Goal: Task Accomplishment & Management: Use online tool/utility

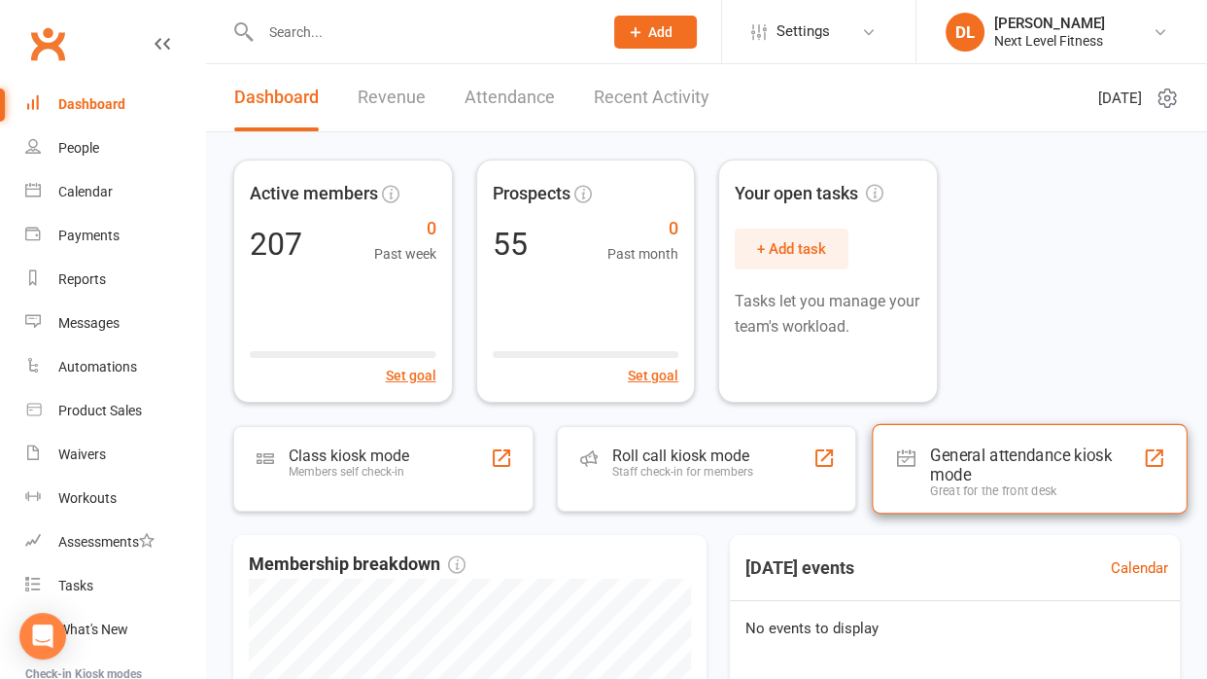
click at [947, 457] on div "General attendance kiosk mode" at bounding box center [1036, 464] width 213 height 39
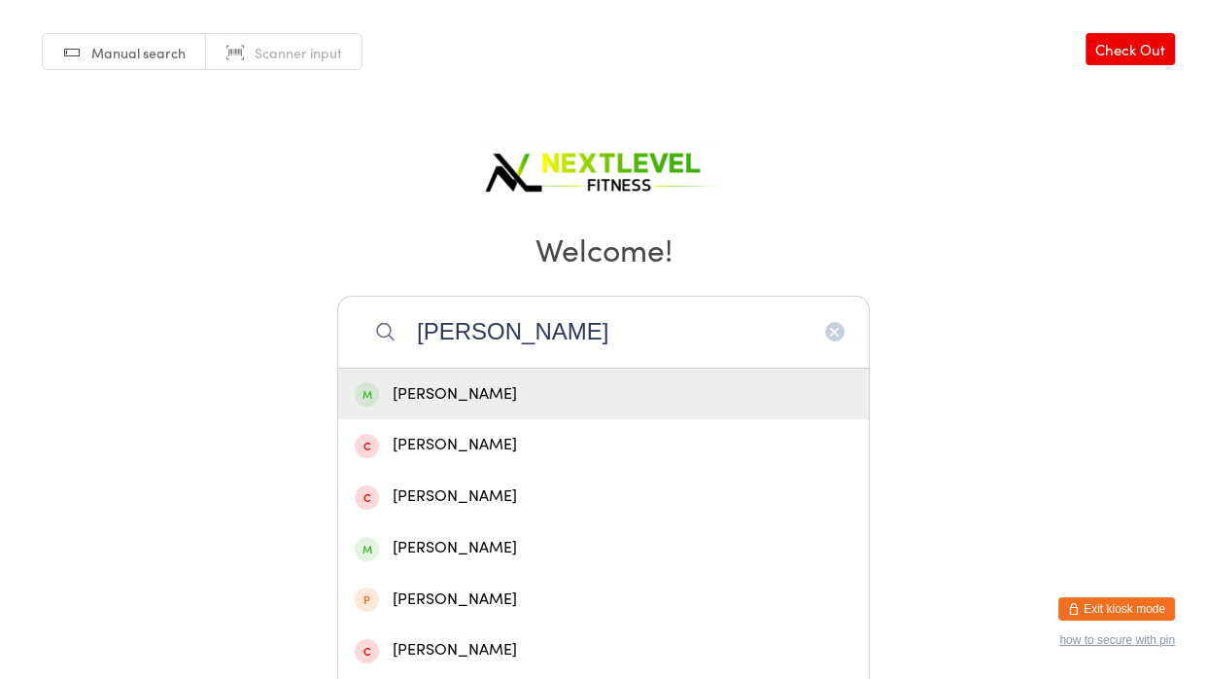
type input "nicola"
click at [471, 400] on div "Nicola Heath" at bounding box center [604, 394] width 498 height 26
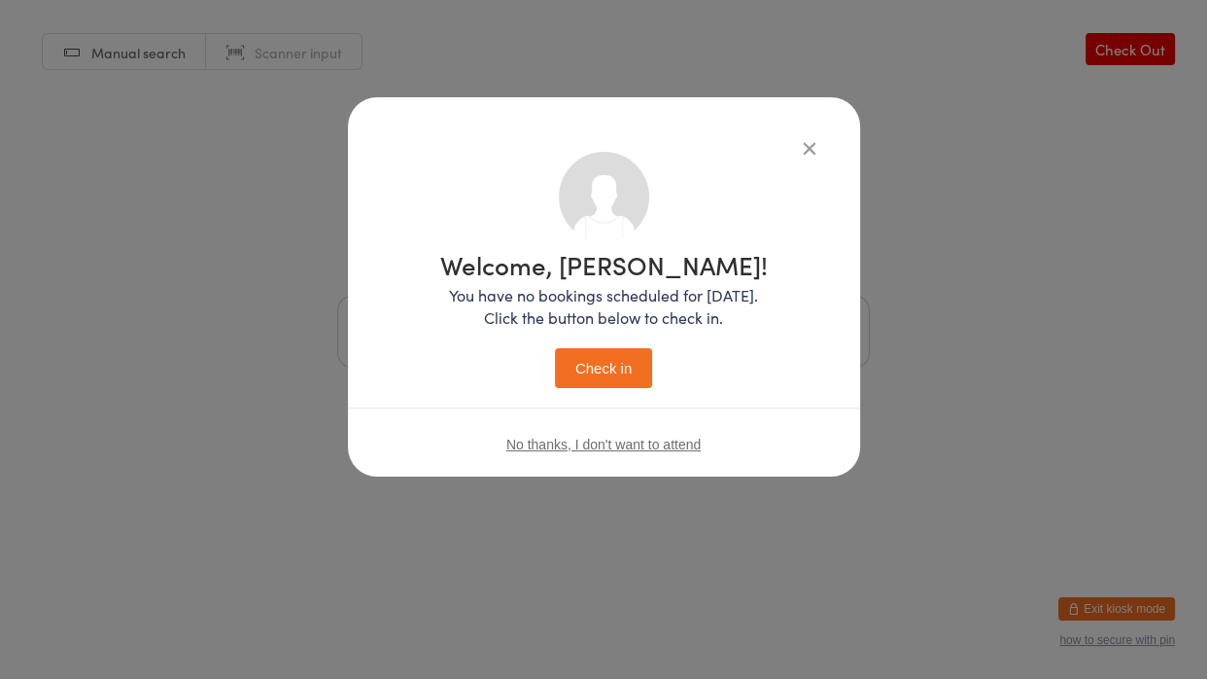
click at [577, 370] on button "Check in" at bounding box center [603, 368] width 97 height 40
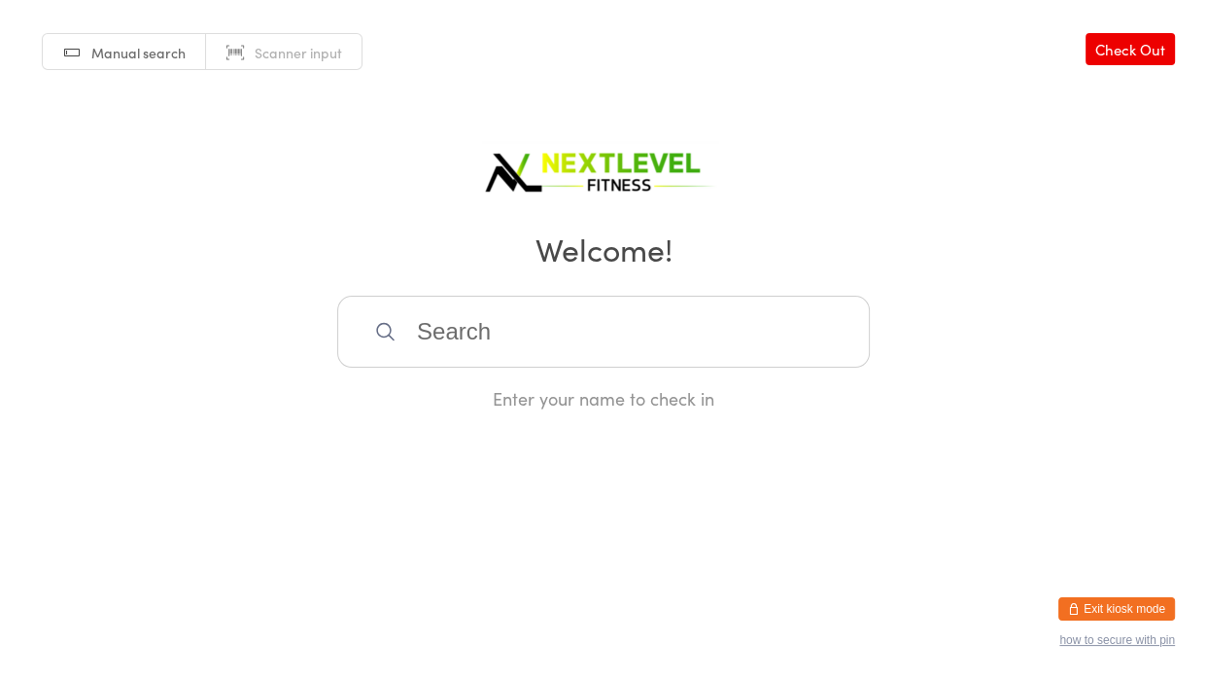
click at [522, 328] on input "search" at bounding box center [603, 332] width 533 height 72
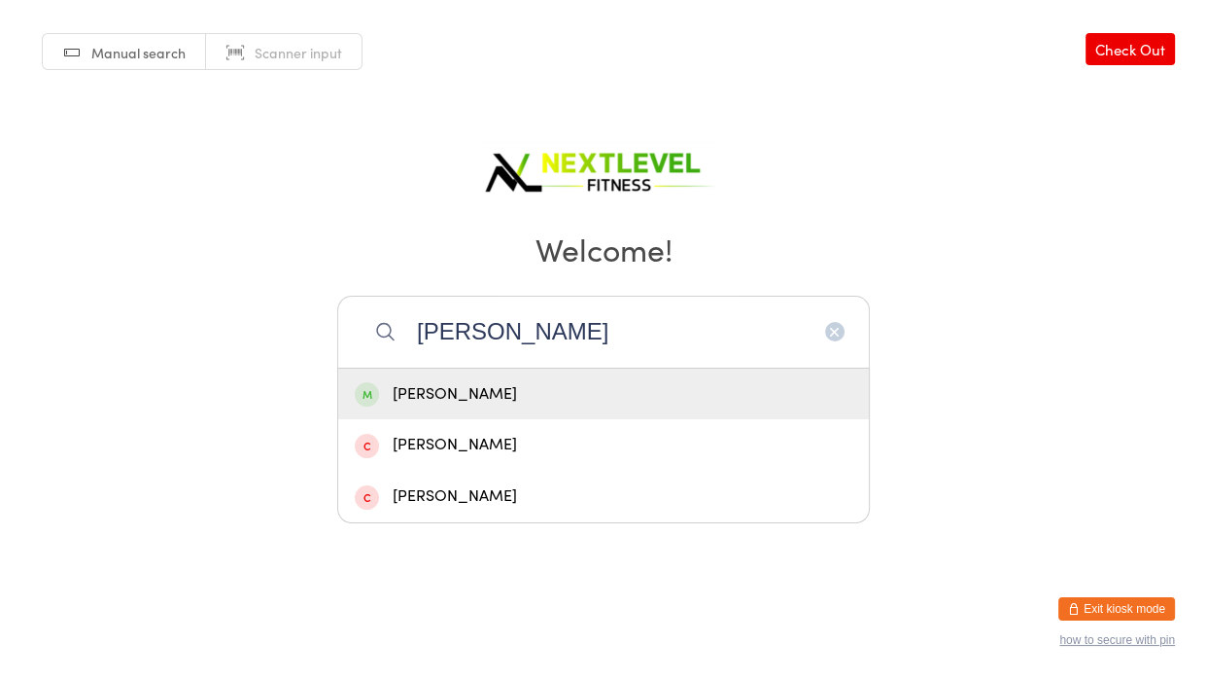
type input "anthony"
click at [465, 394] on div "Anthony Morgan" at bounding box center [604, 394] width 498 height 26
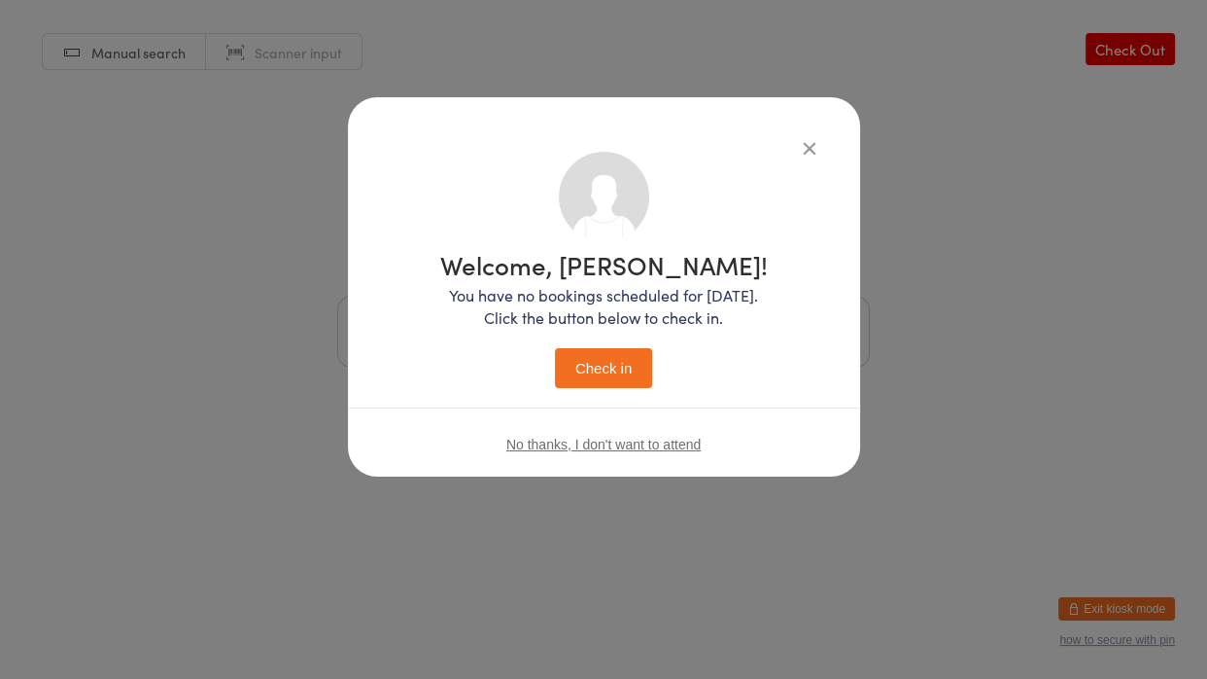
click at [580, 381] on button "Check in" at bounding box center [603, 368] width 97 height 40
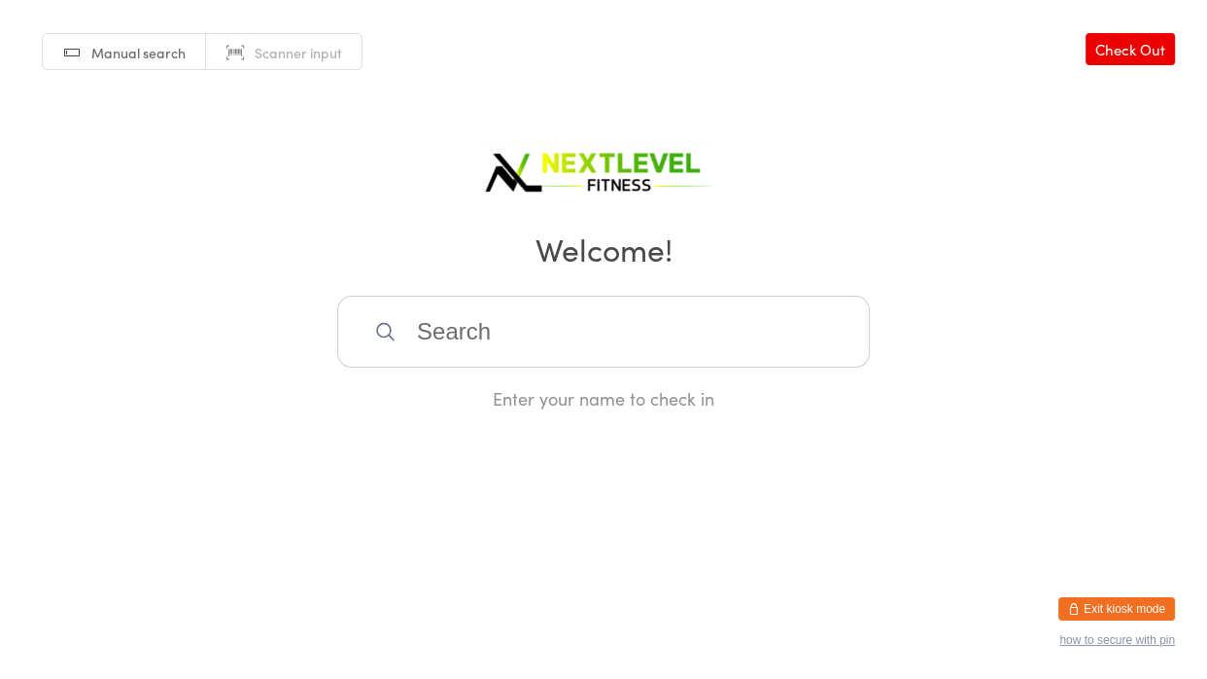
click at [443, 315] on input "search" at bounding box center [603, 332] width 533 height 72
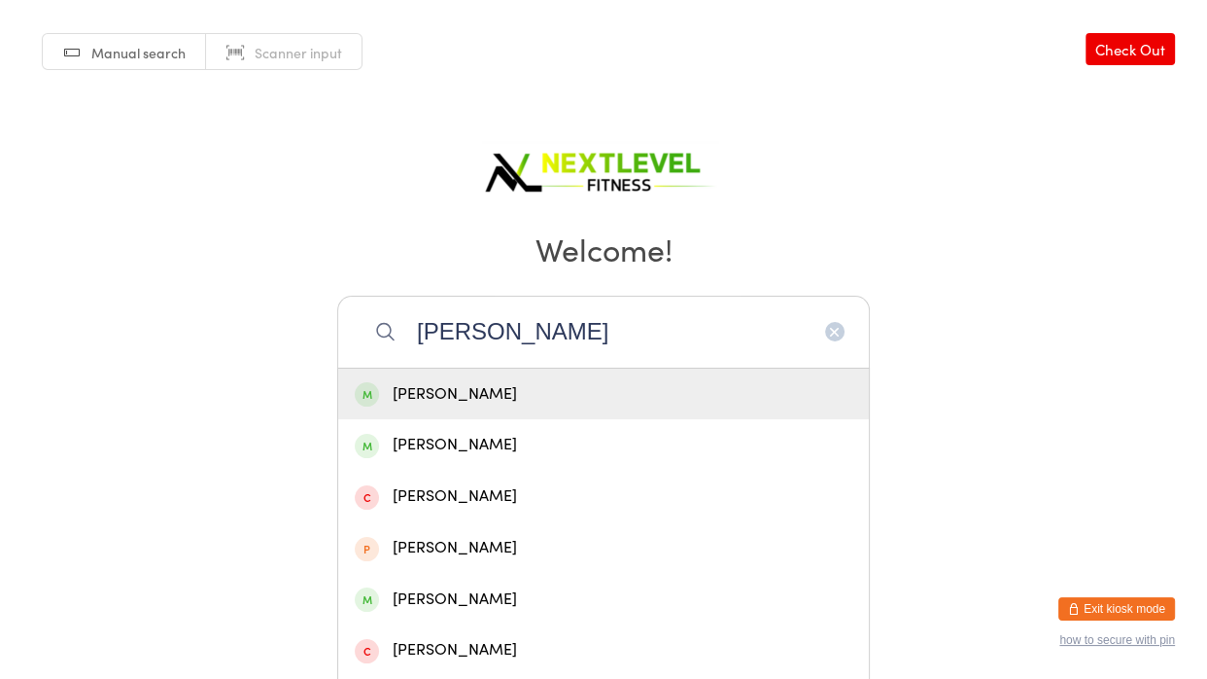
type input "carolyn"
click at [402, 388] on div "Carolyn Ravek" at bounding box center [604, 394] width 498 height 26
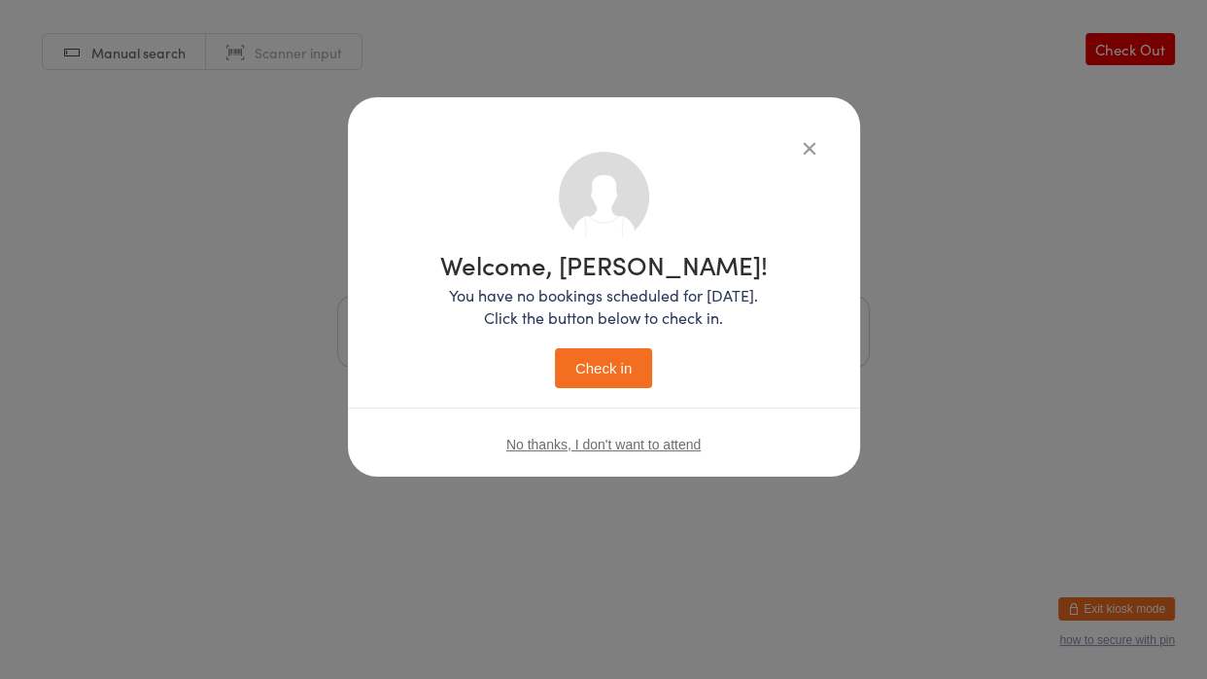
click at [586, 368] on button "Check in" at bounding box center [603, 368] width 97 height 40
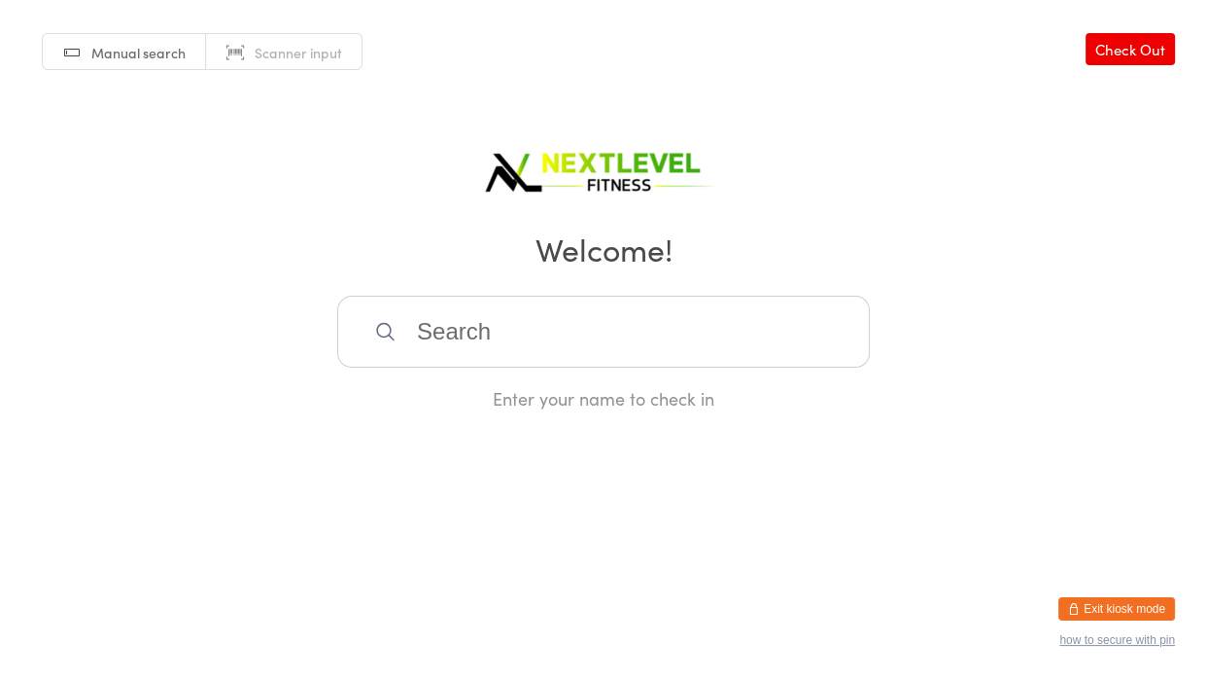
click at [567, 325] on input "search" at bounding box center [603, 332] width 533 height 72
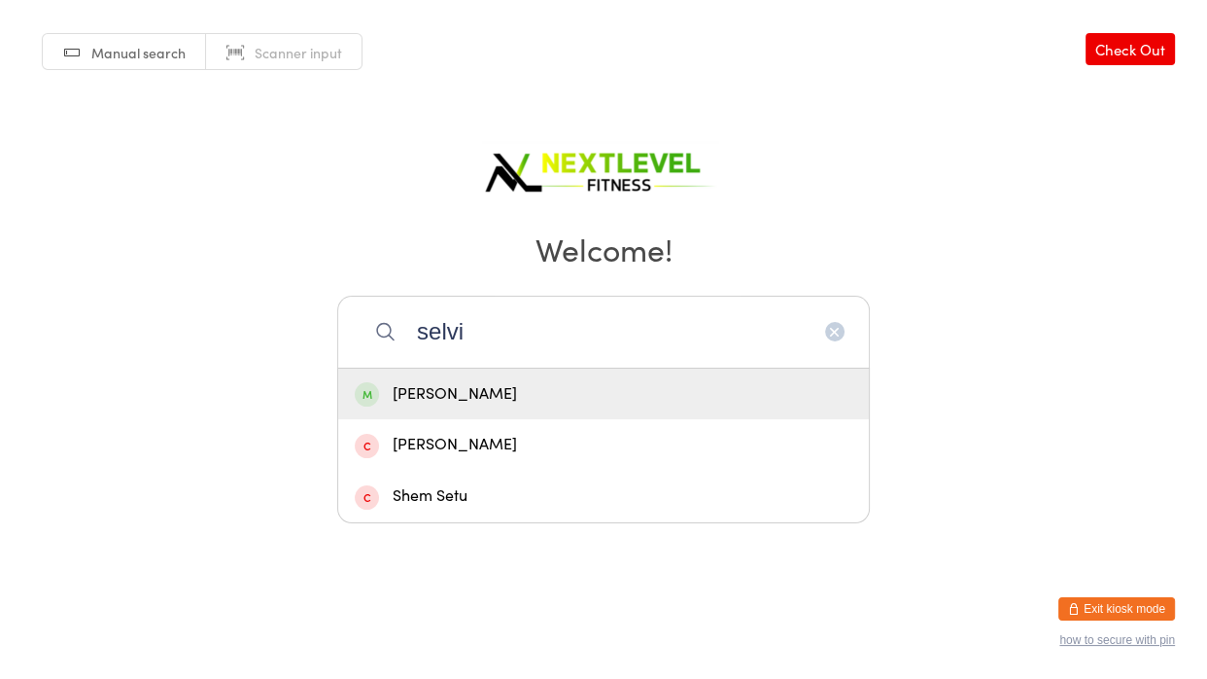
type input "selvi"
click at [505, 395] on div "Selvi Julia" at bounding box center [604, 394] width 498 height 26
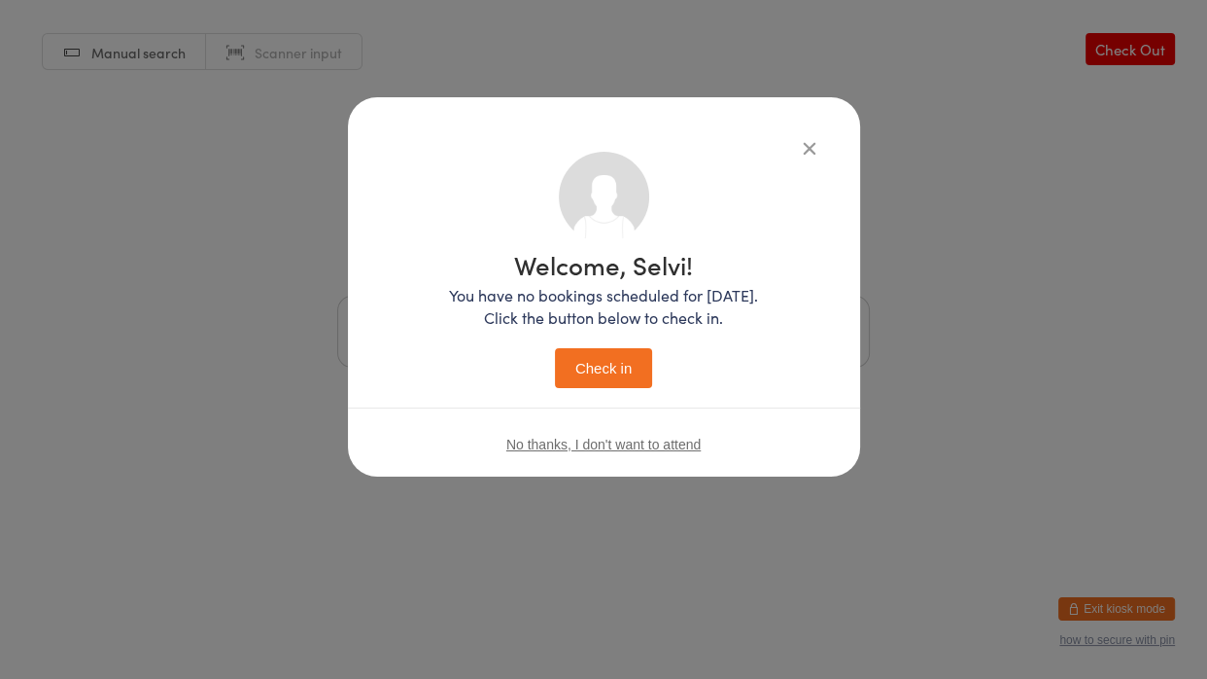
click at [581, 380] on button "Check in" at bounding box center [603, 368] width 97 height 40
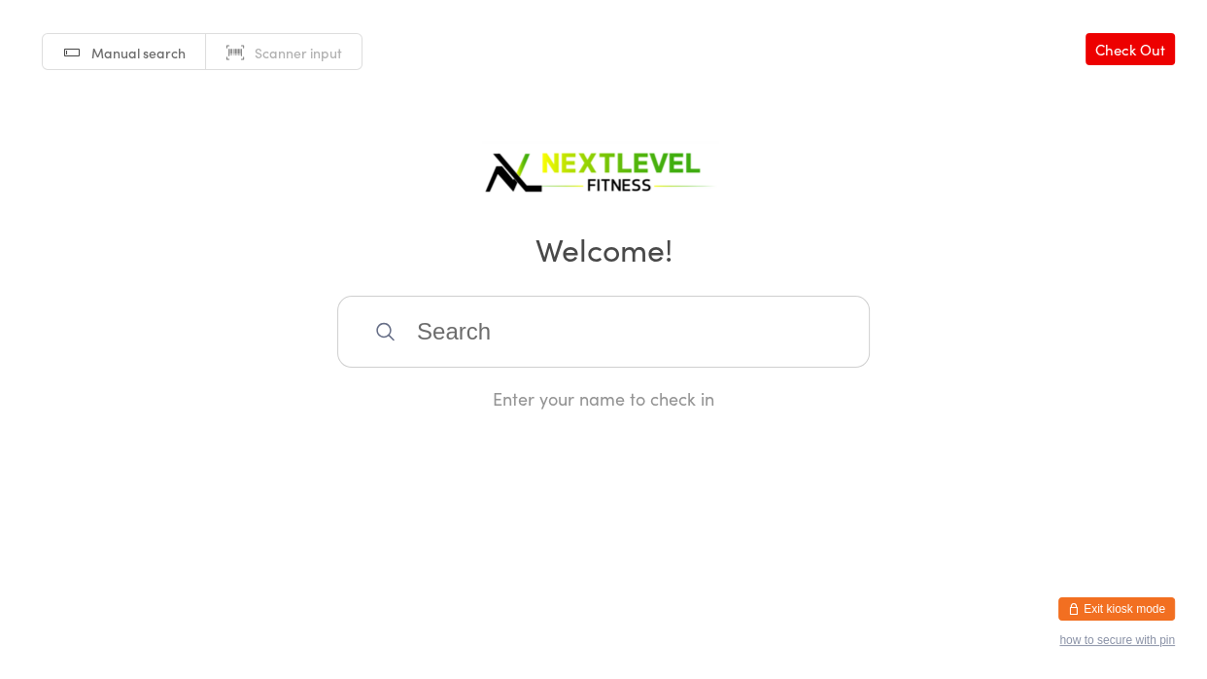
click at [484, 332] on input "search" at bounding box center [603, 332] width 533 height 72
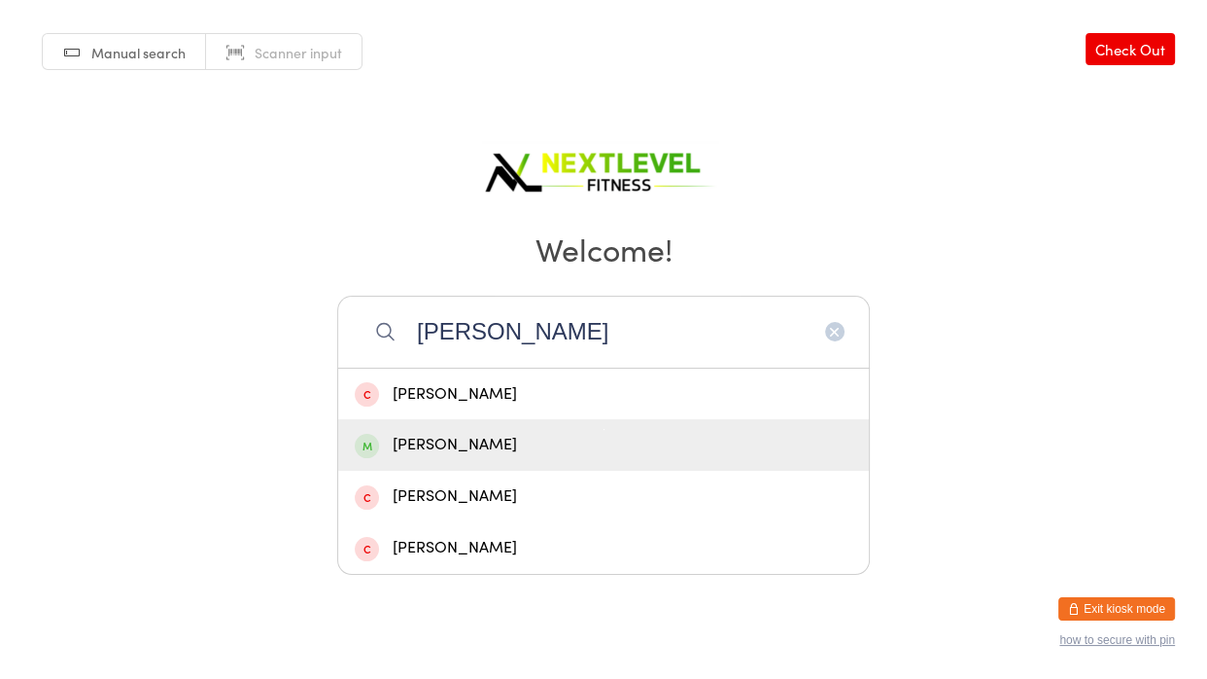
type input "tracey"
click at [480, 432] on div "Tracey Thomson-Lamplough" at bounding box center [604, 445] width 498 height 26
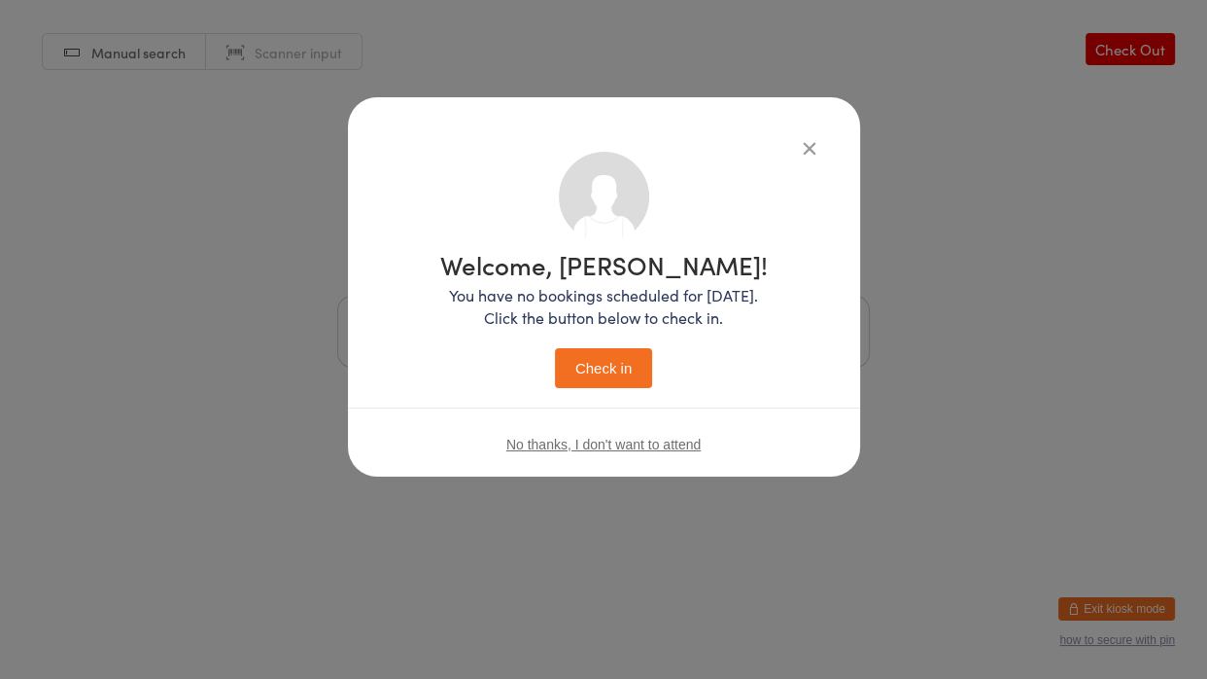
click at [634, 379] on button "Check in" at bounding box center [603, 368] width 97 height 40
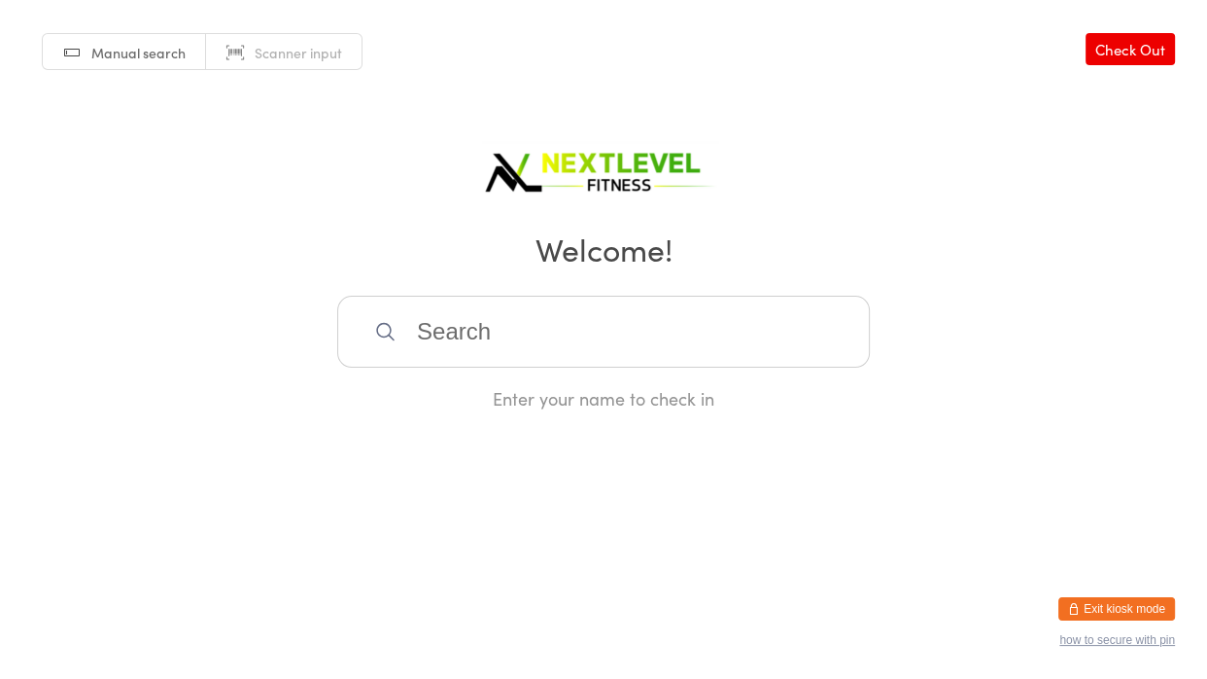
click at [644, 342] on input "search" at bounding box center [603, 332] width 533 height 72
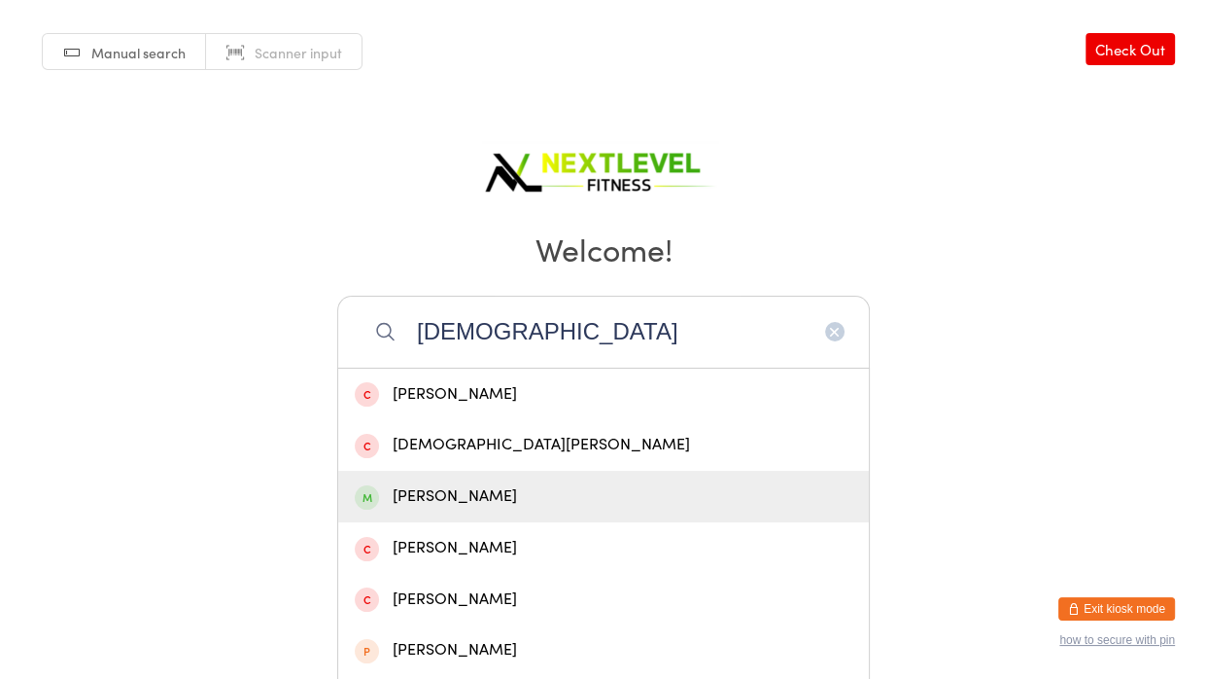
type input "christ"
click at [495, 487] on div "Christine Mace" at bounding box center [604, 496] width 498 height 26
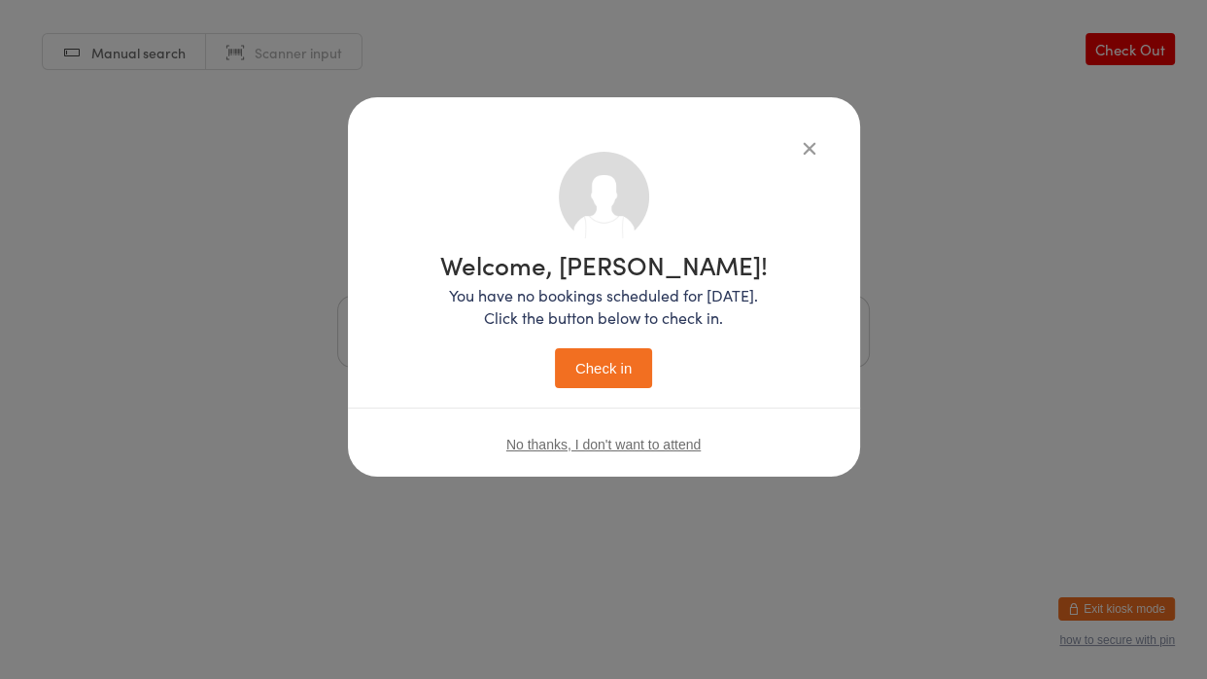
click at [597, 385] on button "Check in" at bounding box center [603, 368] width 97 height 40
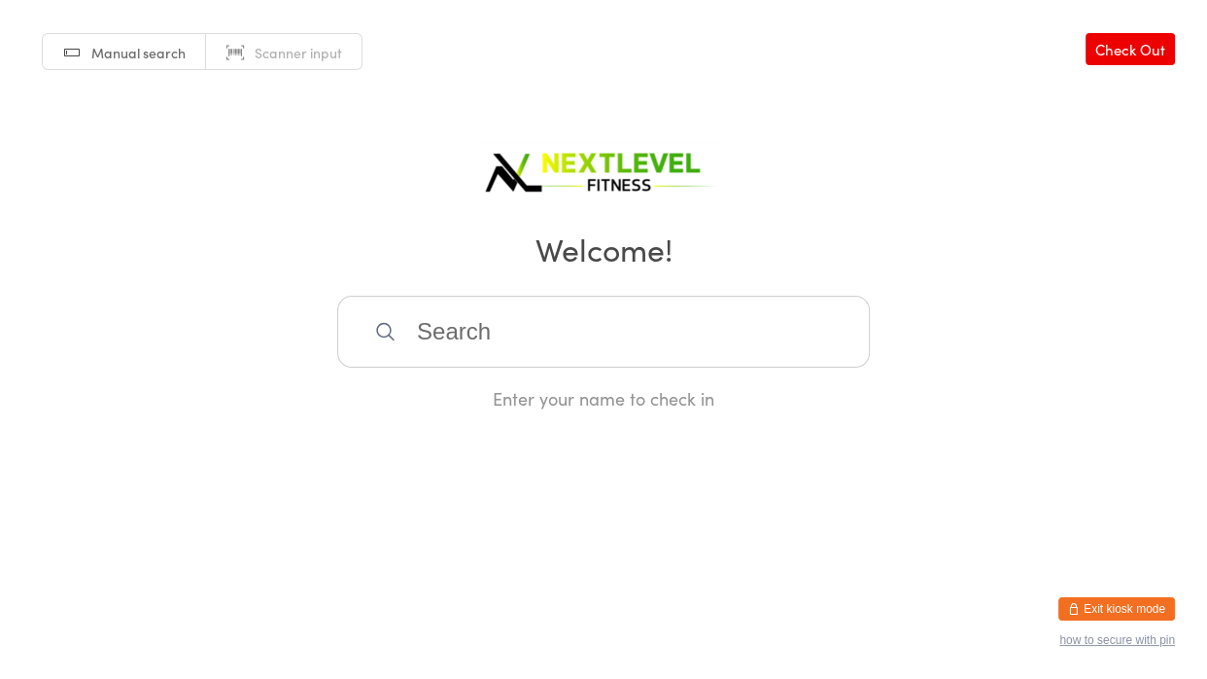
click at [468, 344] on input "search" at bounding box center [603, 332] width 533 height 72
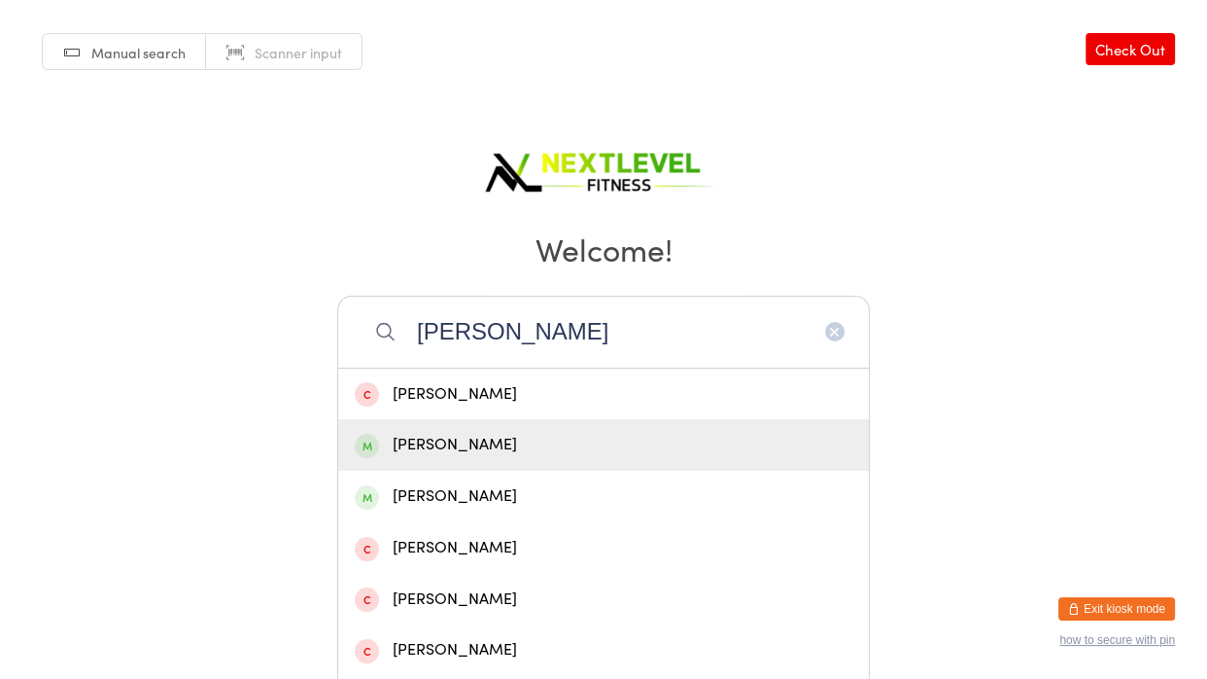
type input "Lara"
click at [466, 441] on div "Lara Phillips" at bounding box center [604, 445] width 498 height 26
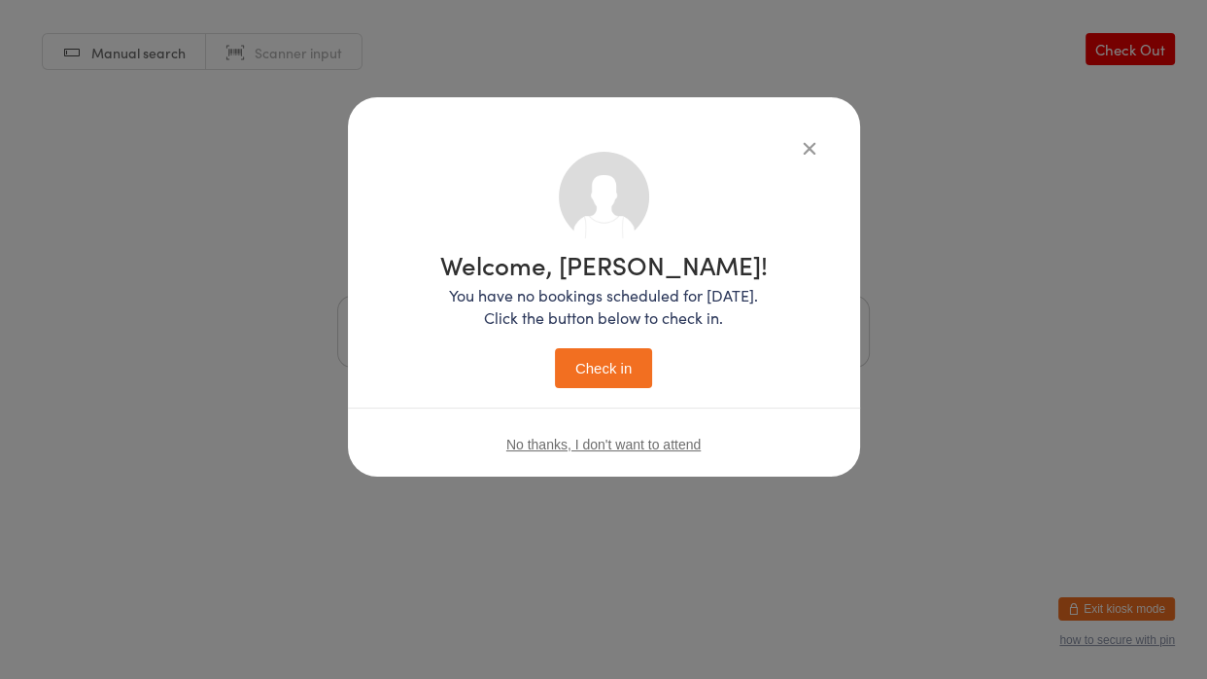
click at [636, 368] on button "Check in" at bounding box center [603, 368] width 97 height 40
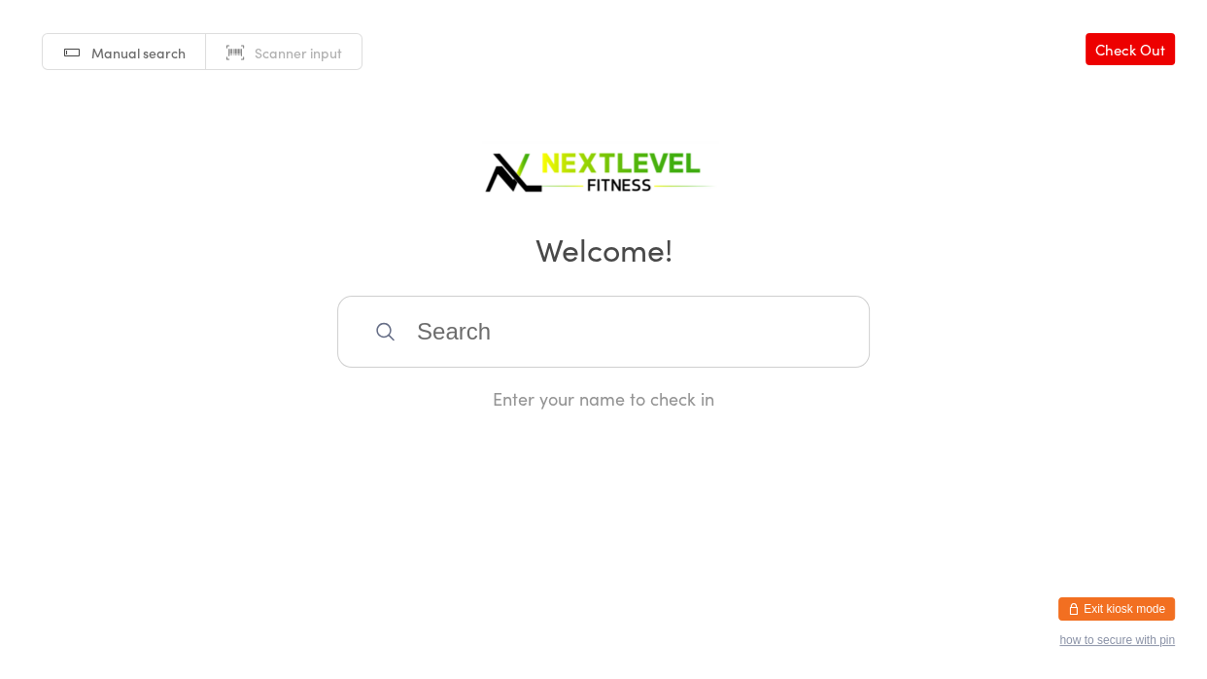
click at [798, 337] on input "search" at bounding box center [603, 332] width 533 height 72
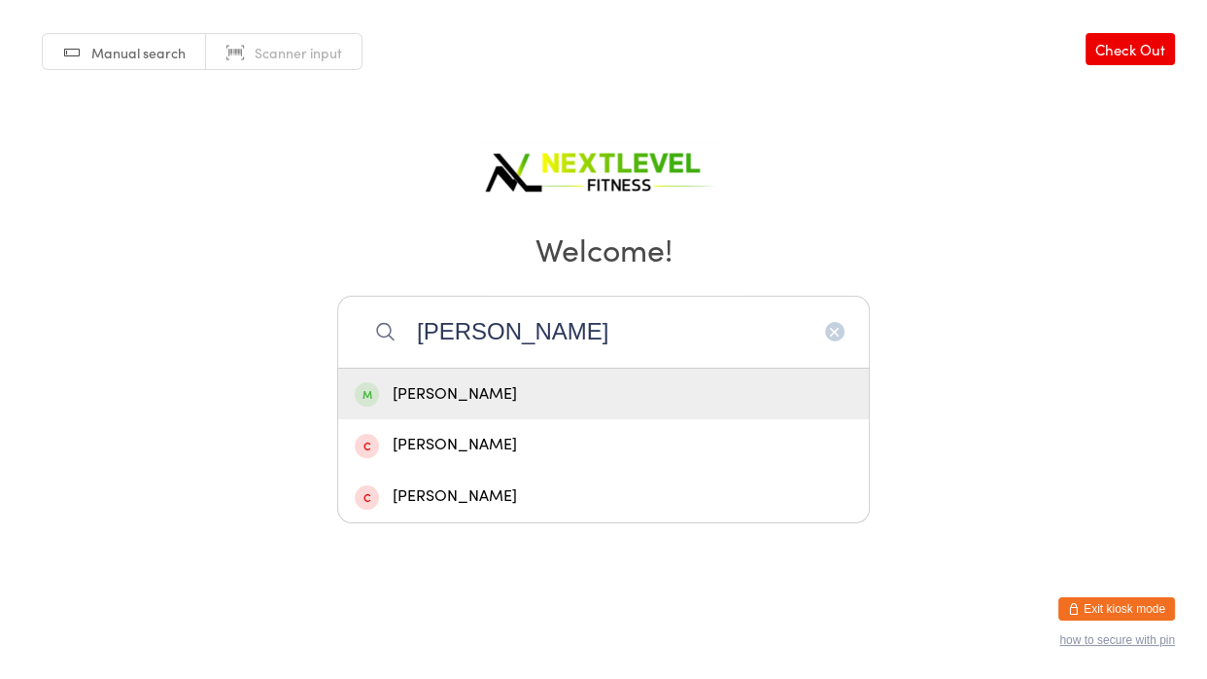
type input "kasey"
click at [715, 390] on div "Kasey Bunn" at bounding box center [604, 394] width 498 height 26
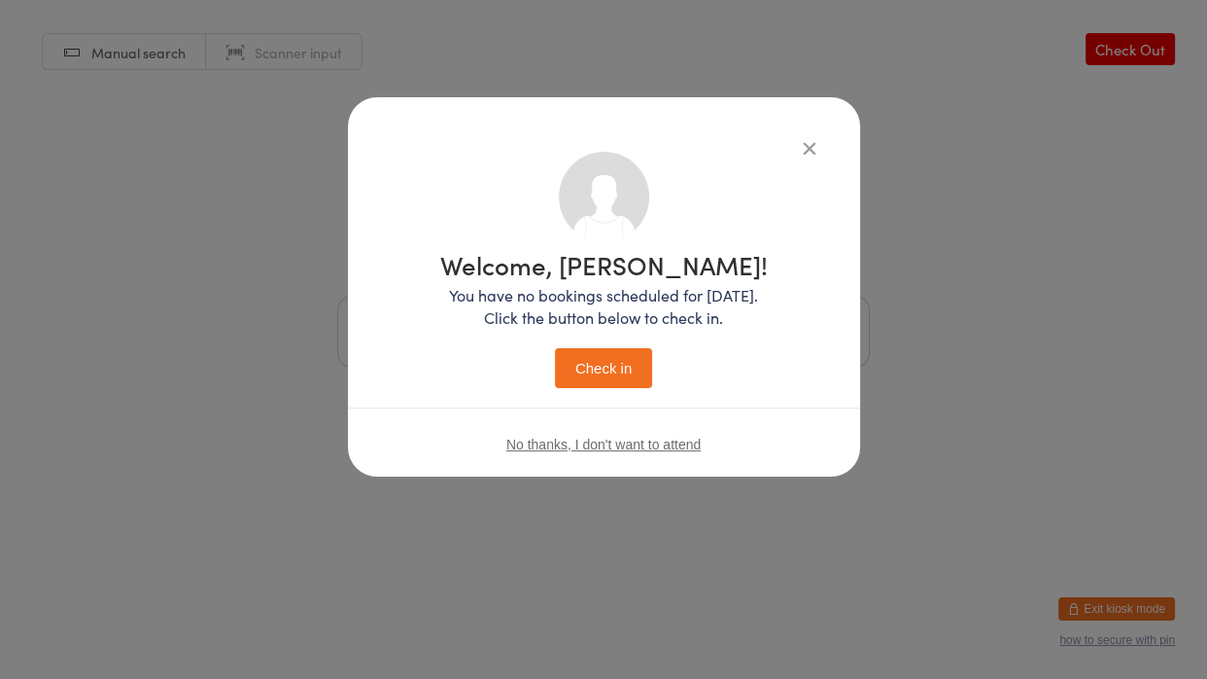
click at [644, 371] on button "Check in" at bounding box center [603, 368] width 97 height 40
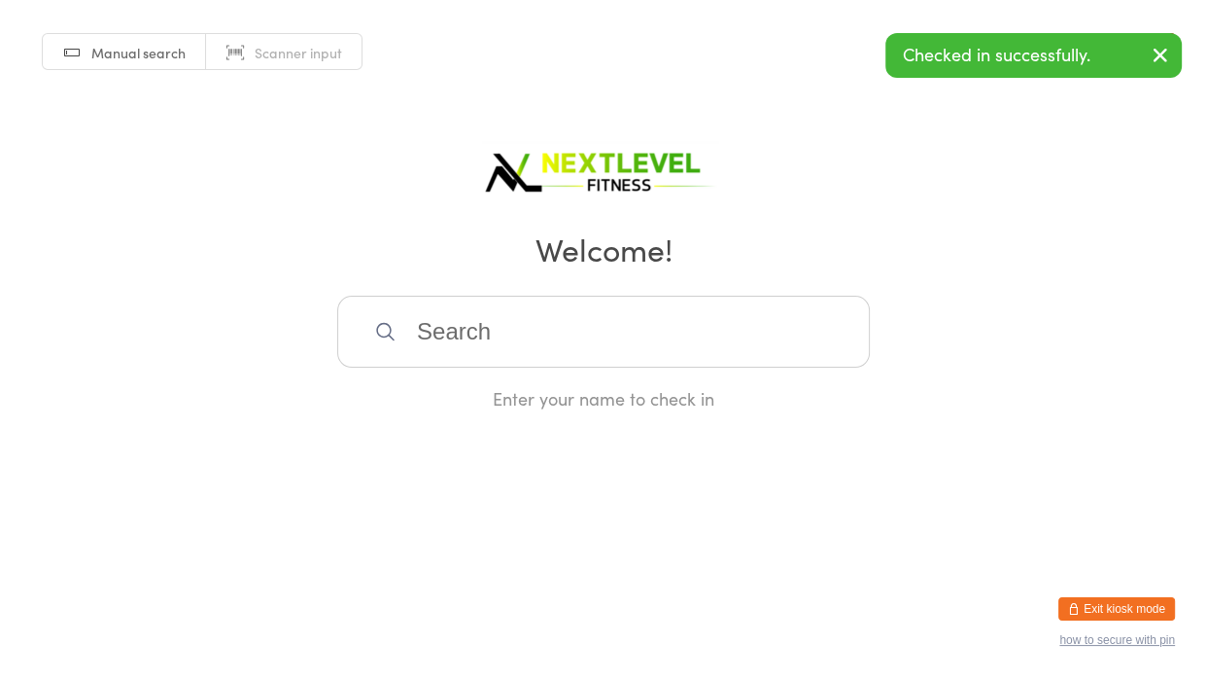
click at [644, 371] on div "Enter your name to check in" at bounding box center [603, 353] width 533 height 115
click at [635, 365] on input "search" at bounding box center [603, 332] width 533 height 72
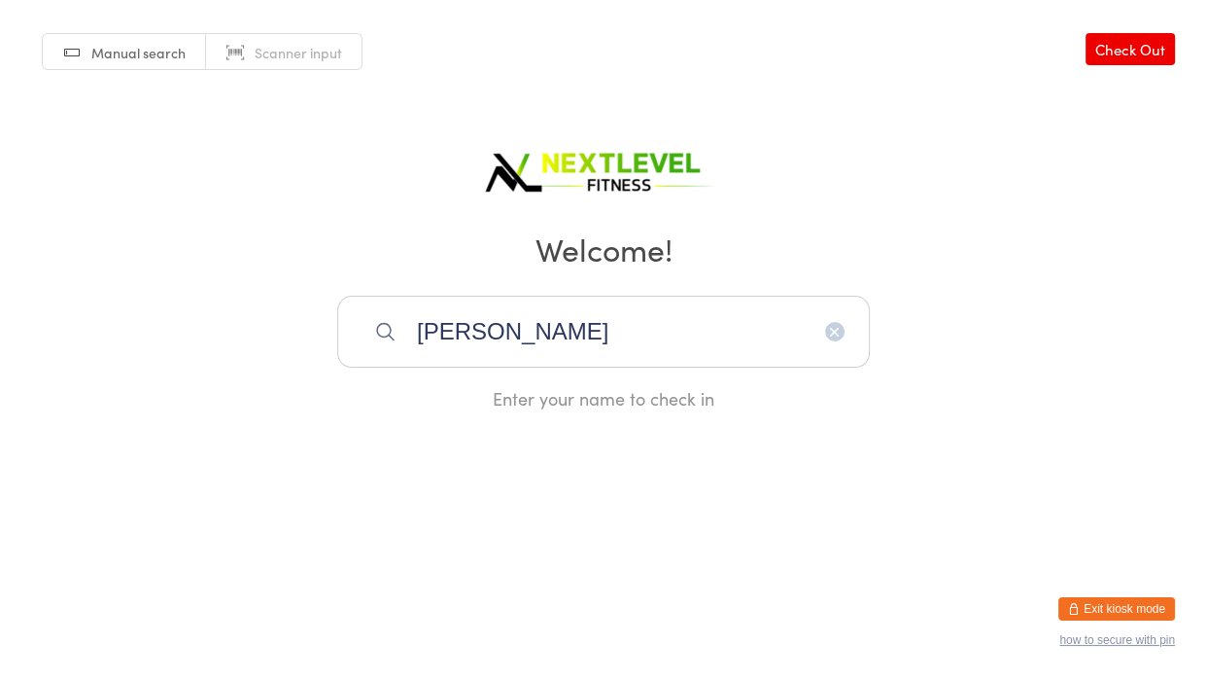
type input "anna"
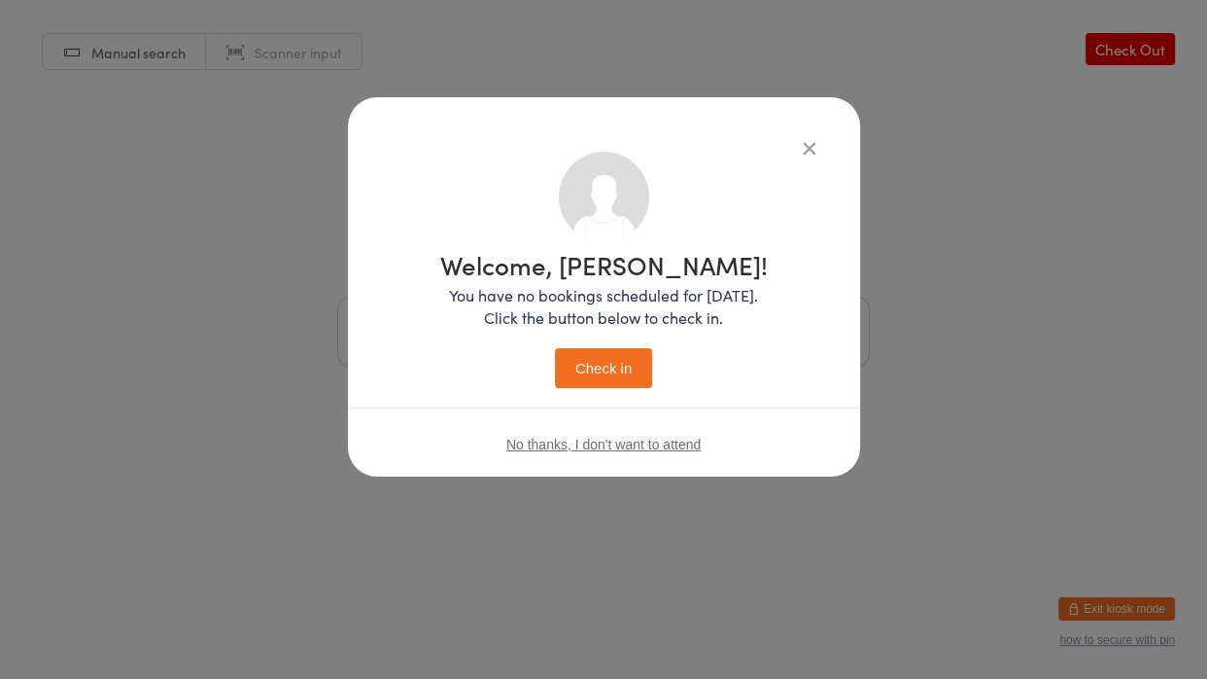
click at [555, 348] on button "Check in" at bounding box center [603, 368] width 97 height 40
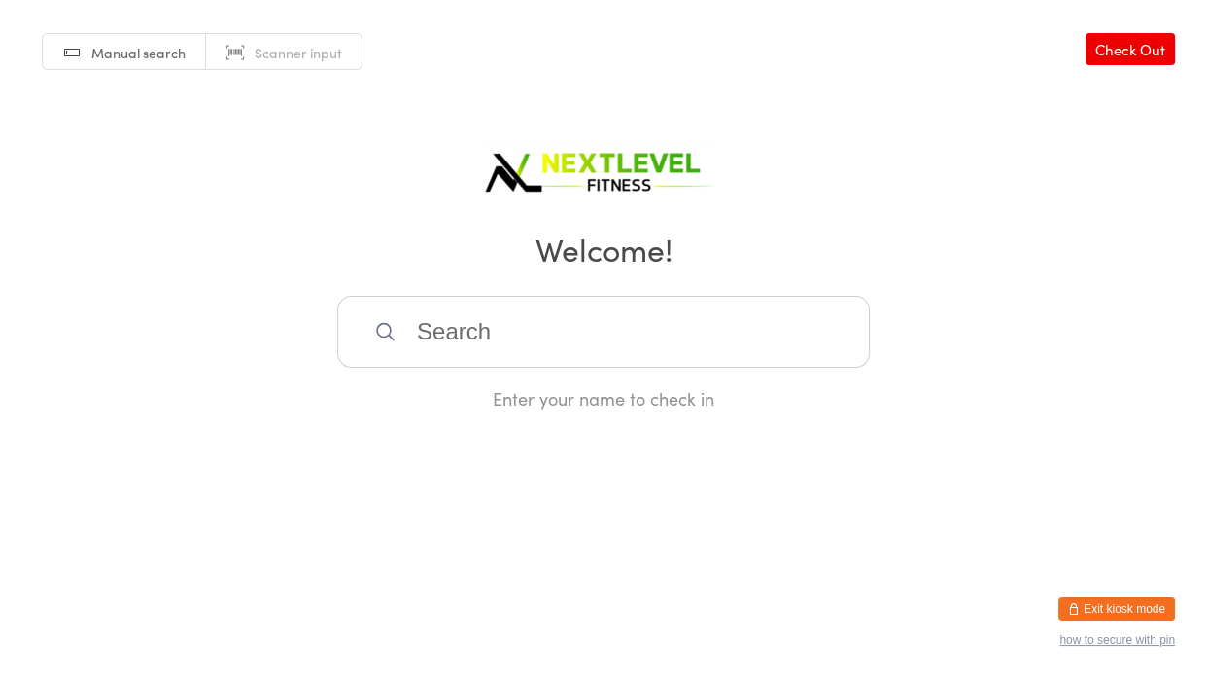
click at [535, 335] on input "search" at bounding box center [603, 332] width 533 height 72
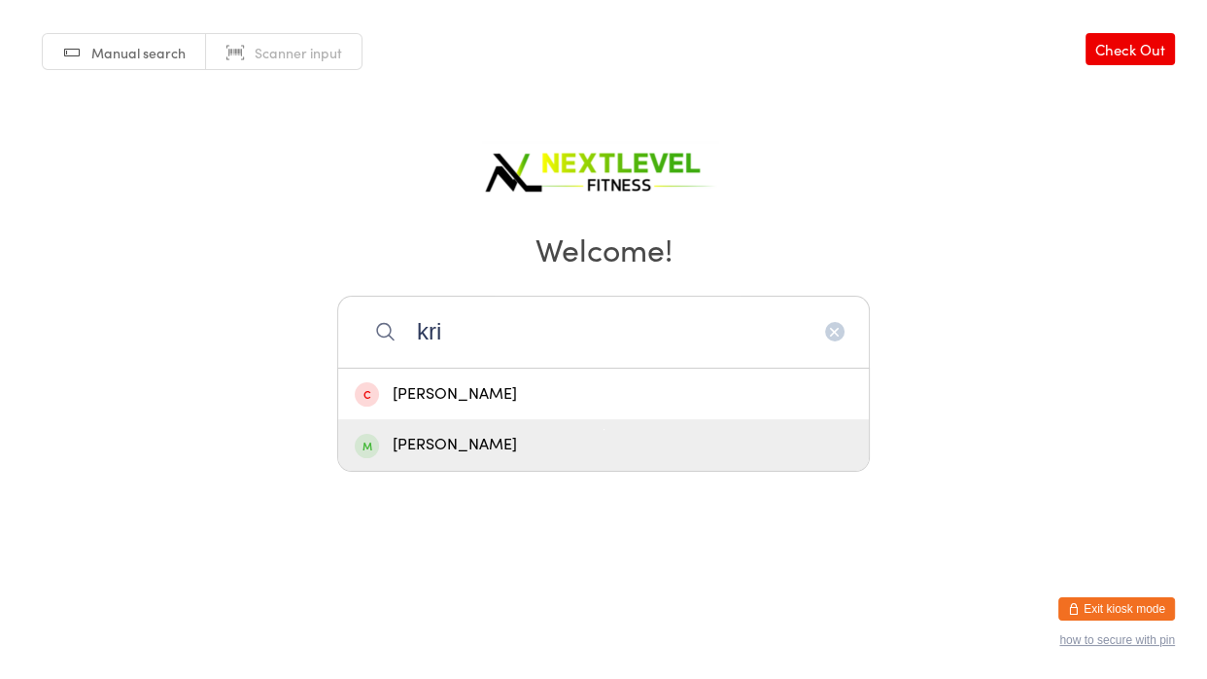
type input "kri"
click at [445, 450] on div "Kristy Clifton" at bounding box center [604, 445] width 498 height 26
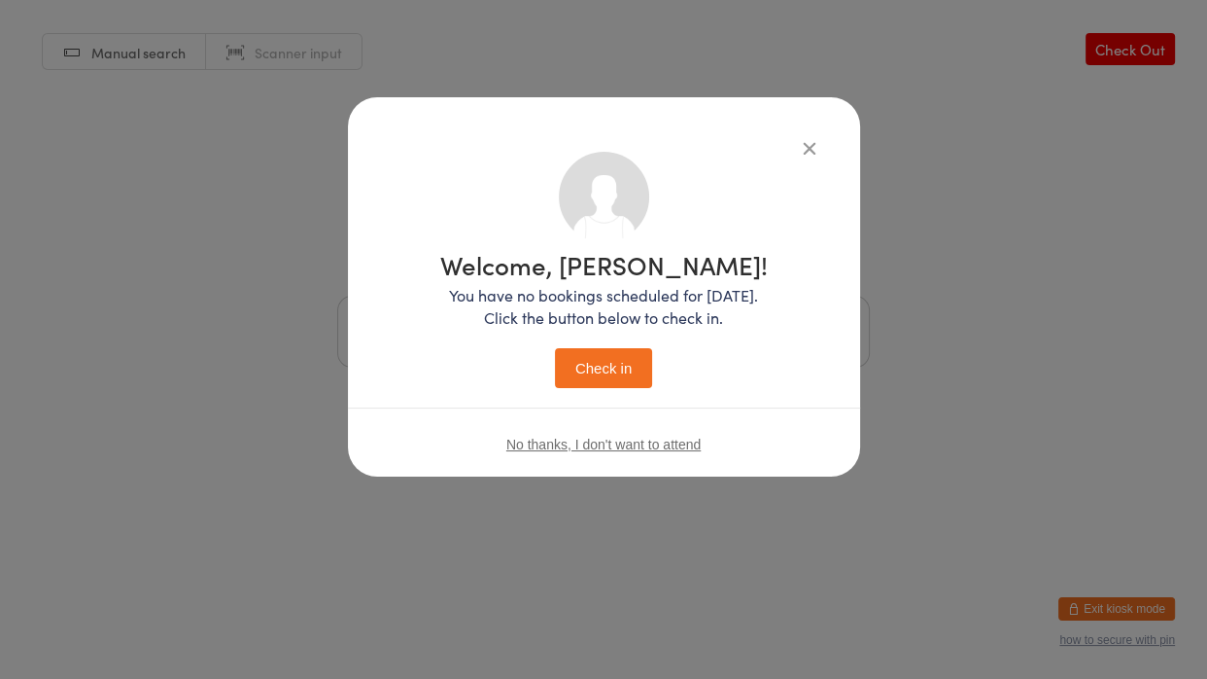
click at [595, 370] on button "Check in" at bounding box center [603, 368] width 97 height 40
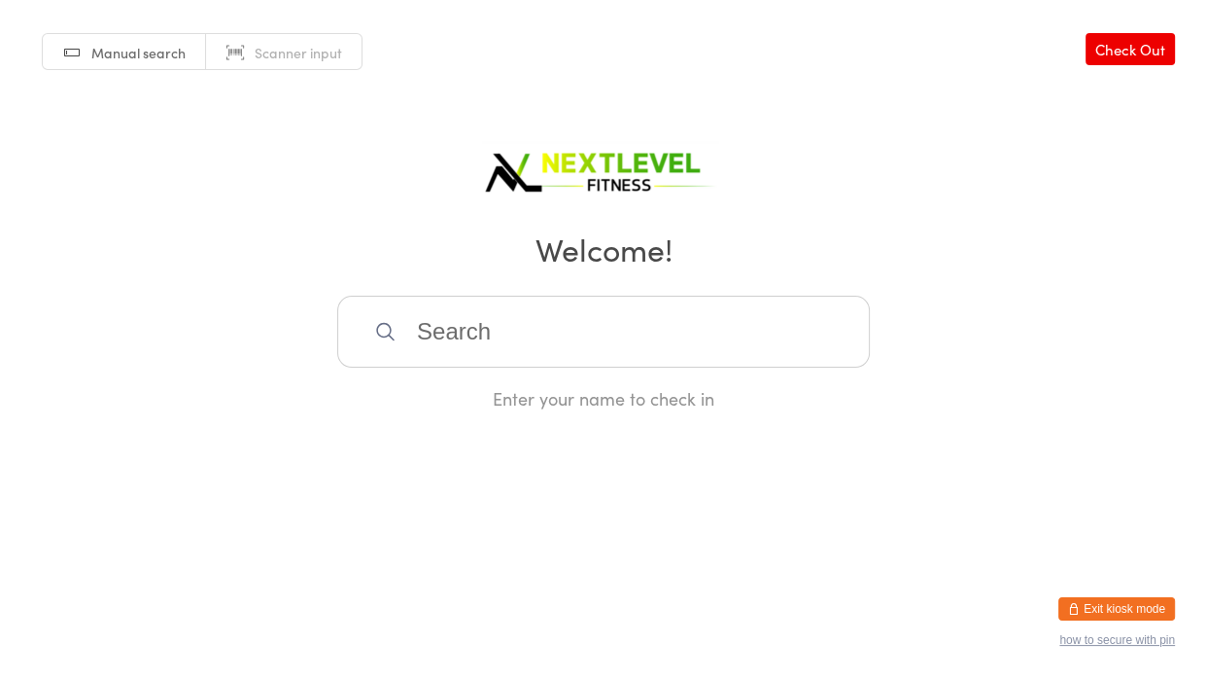
click at [588, 356] on input "search" at bounding box center [603, 332] width 533 height 72
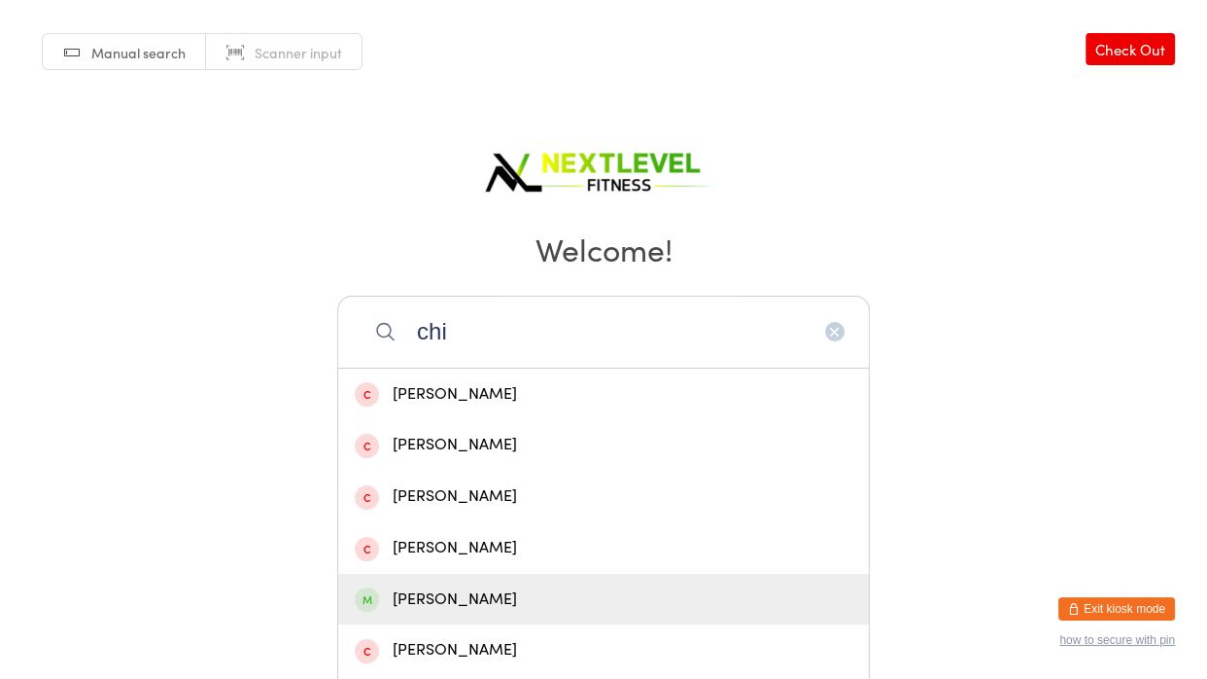
type input "chi"
click at [573, 586] on div "Chiquita Nukunuku" at bounding box center [604, 599] width 498 height 26
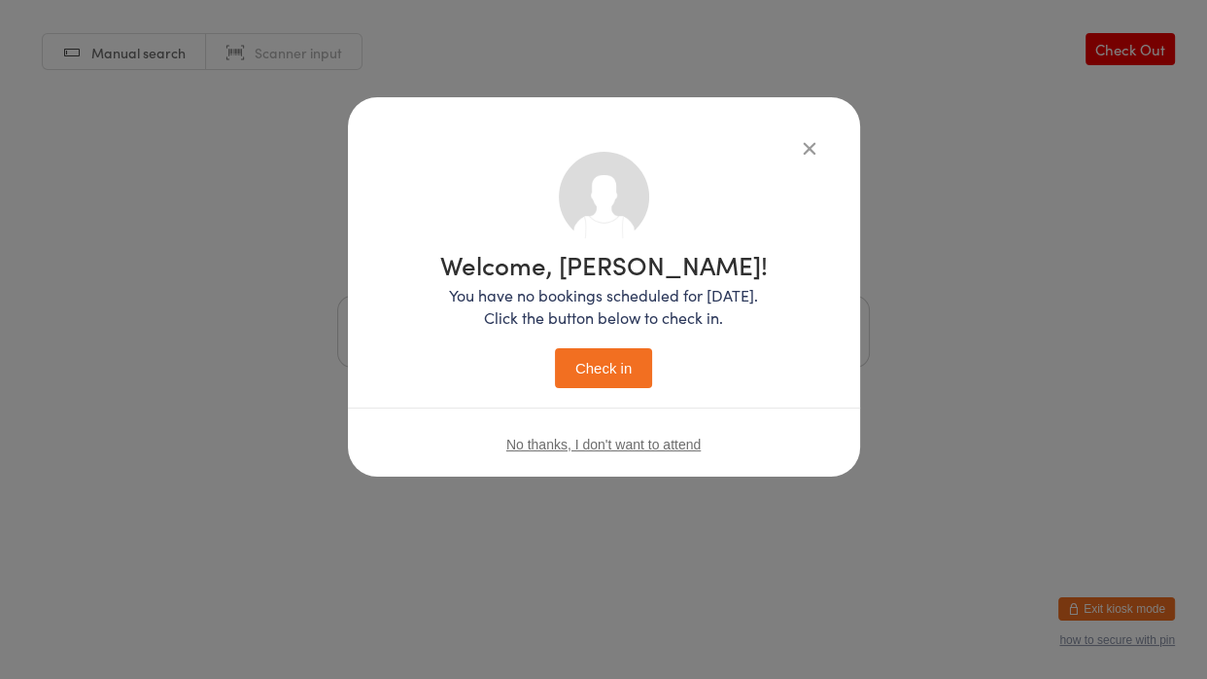
click at [645, 352] on button "Check in" at bounding box center [603, 368] width 97 height 40
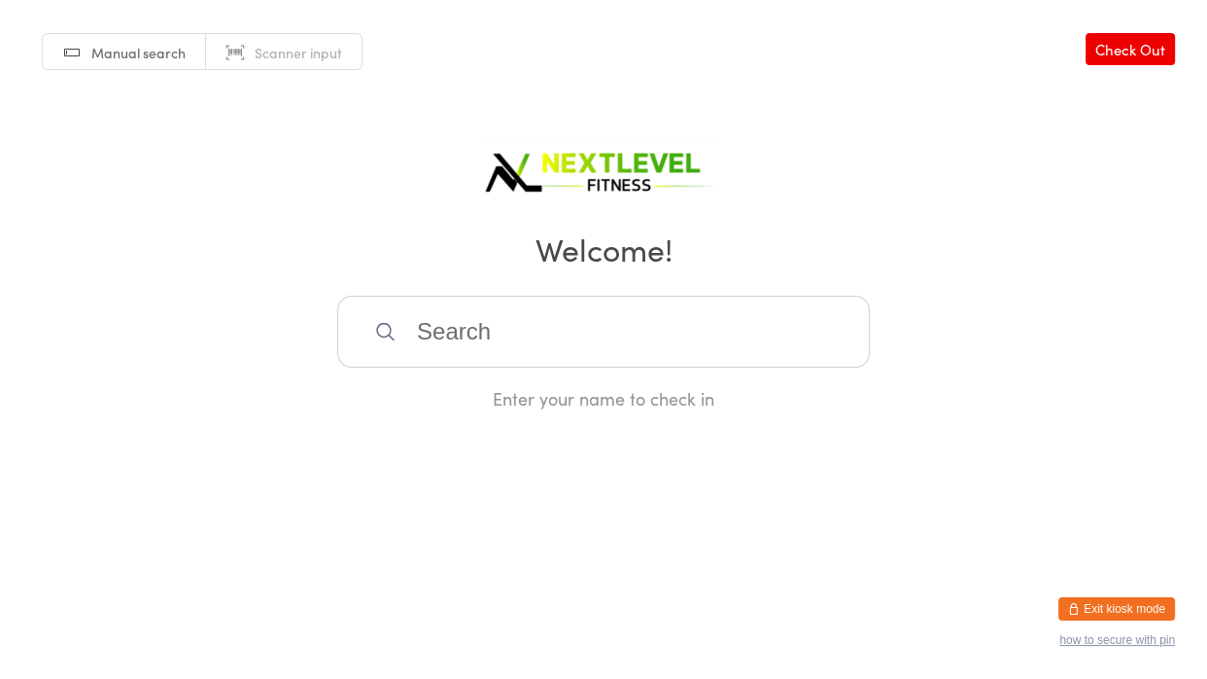
click at [512, 317] on input "search" at bounding box center [603, 332] width 533 height 72
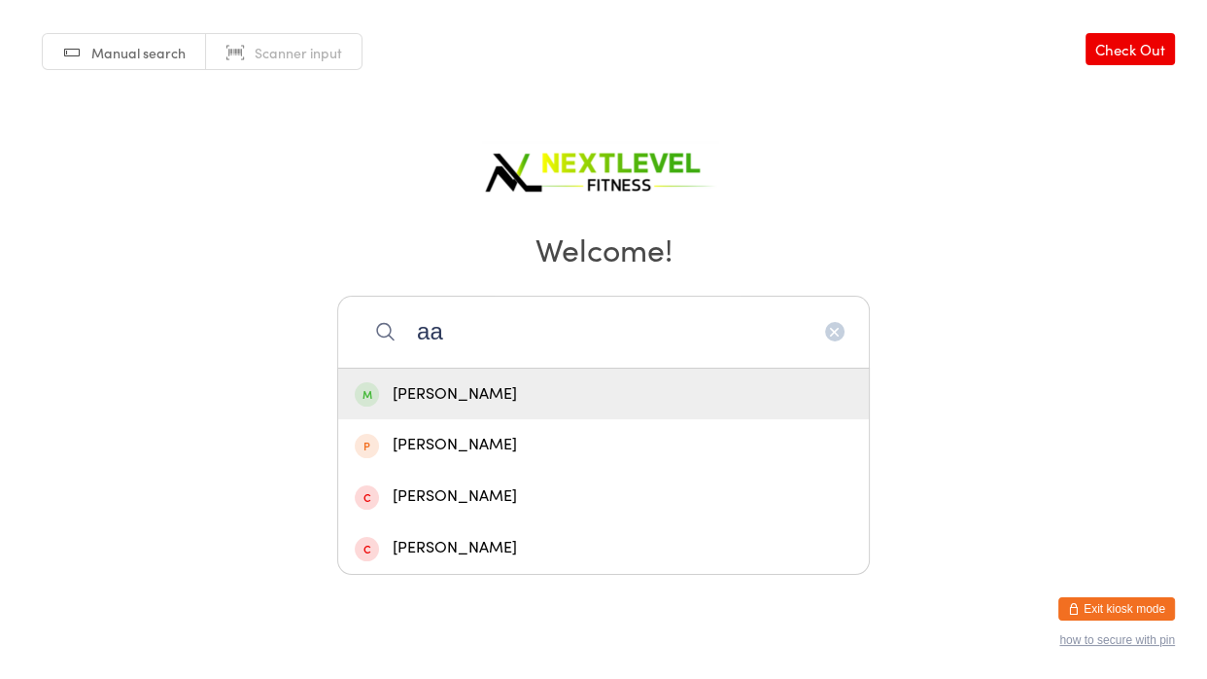
type input "aa"
click at [419, 390] on div "Aaron Zame" at bounding box center [604, 394] width 498 height 26
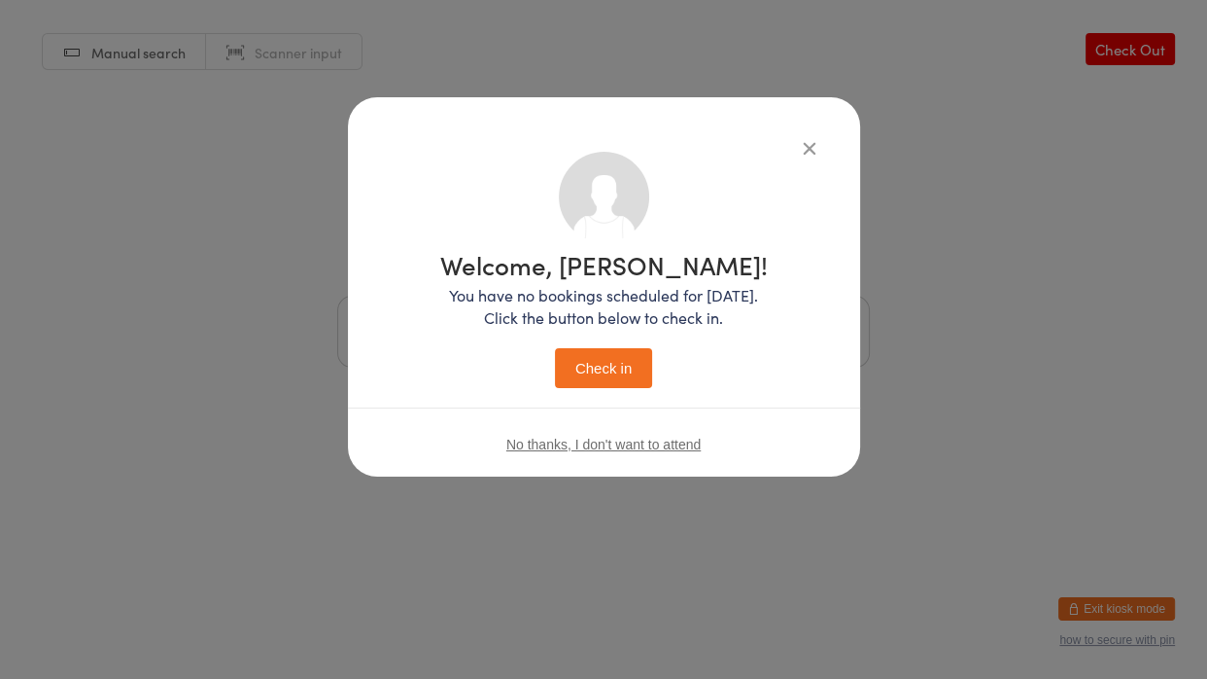
click at [653, 357] on div "Welcome, Aaron! You have no bookings scheduled for today. Click the button belo…" at bounding box center [604, 320] width 328 height 136
click at [624, 366] on button "Check in" at bounding box center [603, 368] width 97 height 40
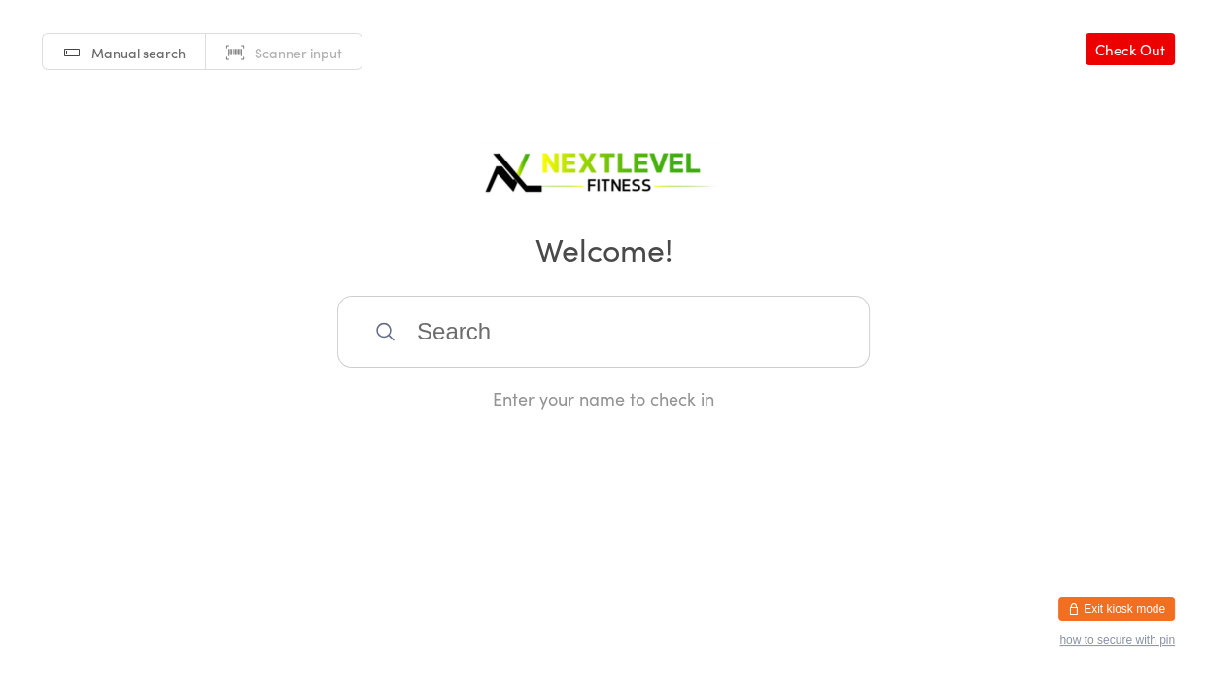
click at [432, 333] on input "search" at bounding box center [603, 332] width 533 height 72
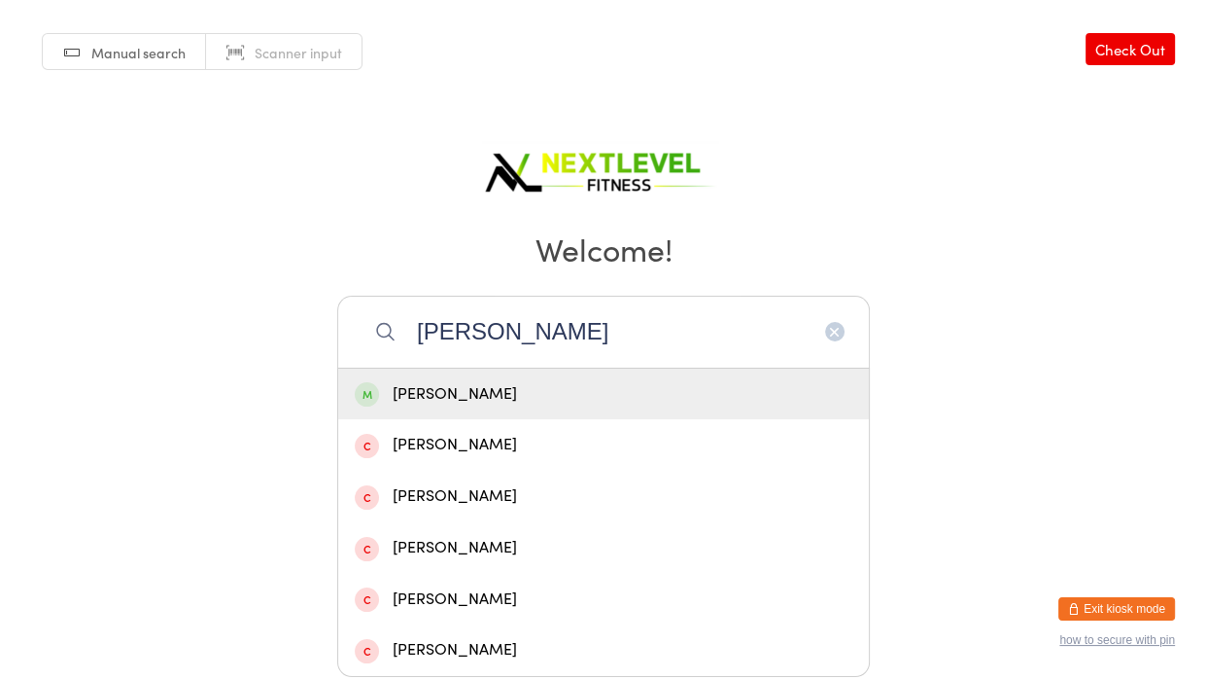
type input "vicki"
click at [437, 388] on div "Vicki Redpath" at bounding box center [604, 394] width 498 height 26
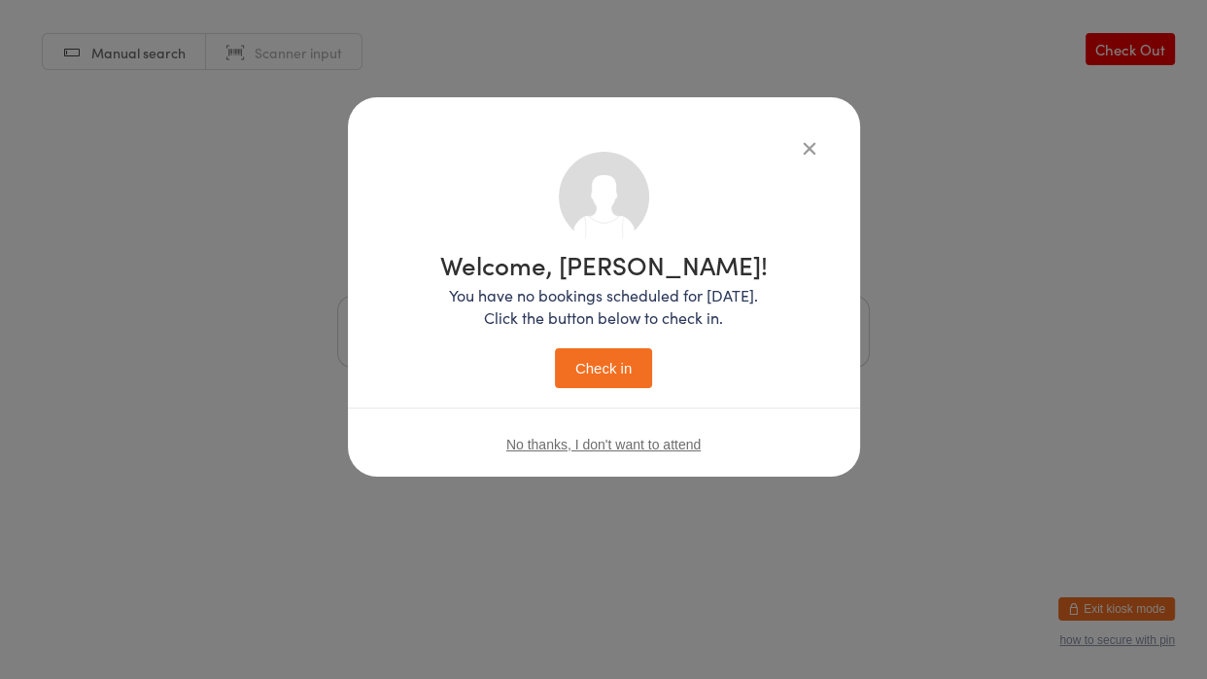
click at [600, 371] on button "Check in" at bounding box center [603, 368] width 97 height 40
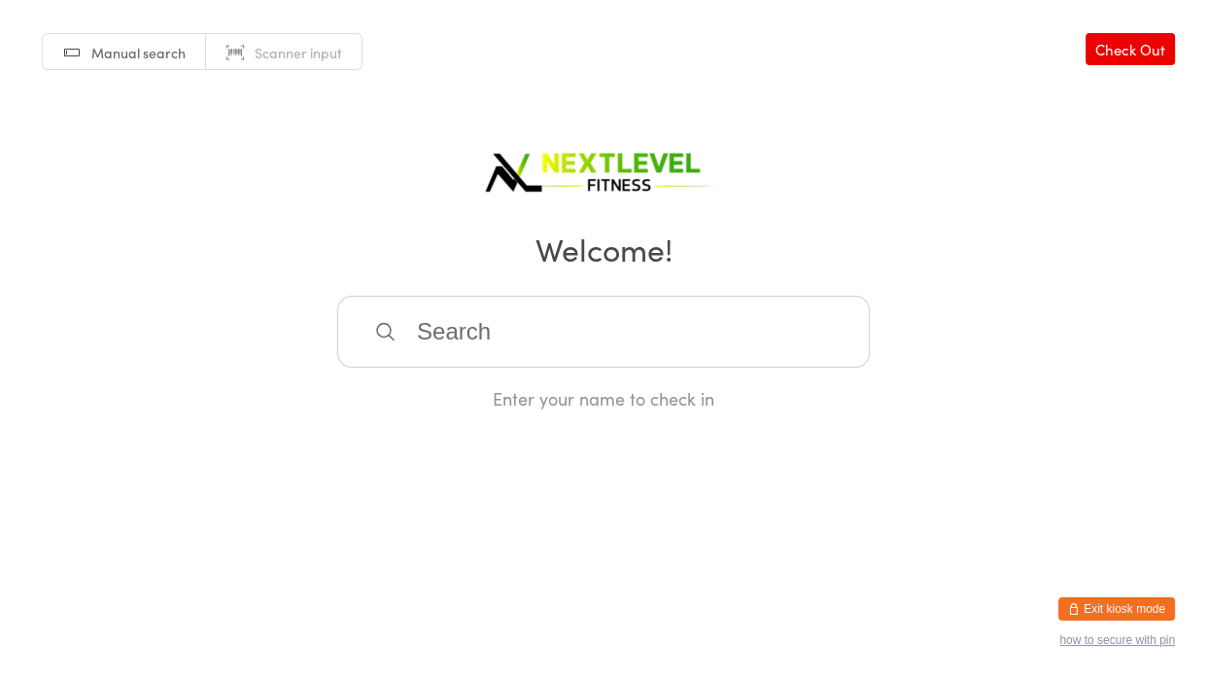
click at [608, 318] on input "search" at bounding box center [603, 332] width 533 height 72
click at [608, 318] on input "kahgu" at bounding box center [603, 332] width 533 height 72
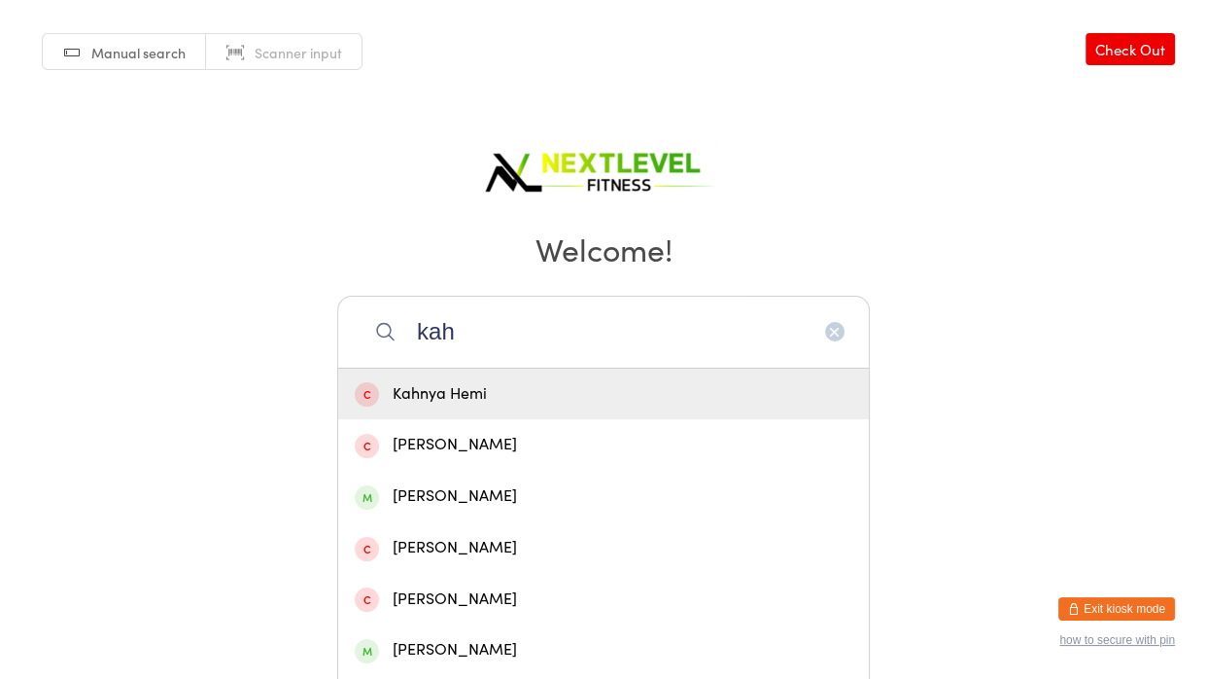
type input "kahu"
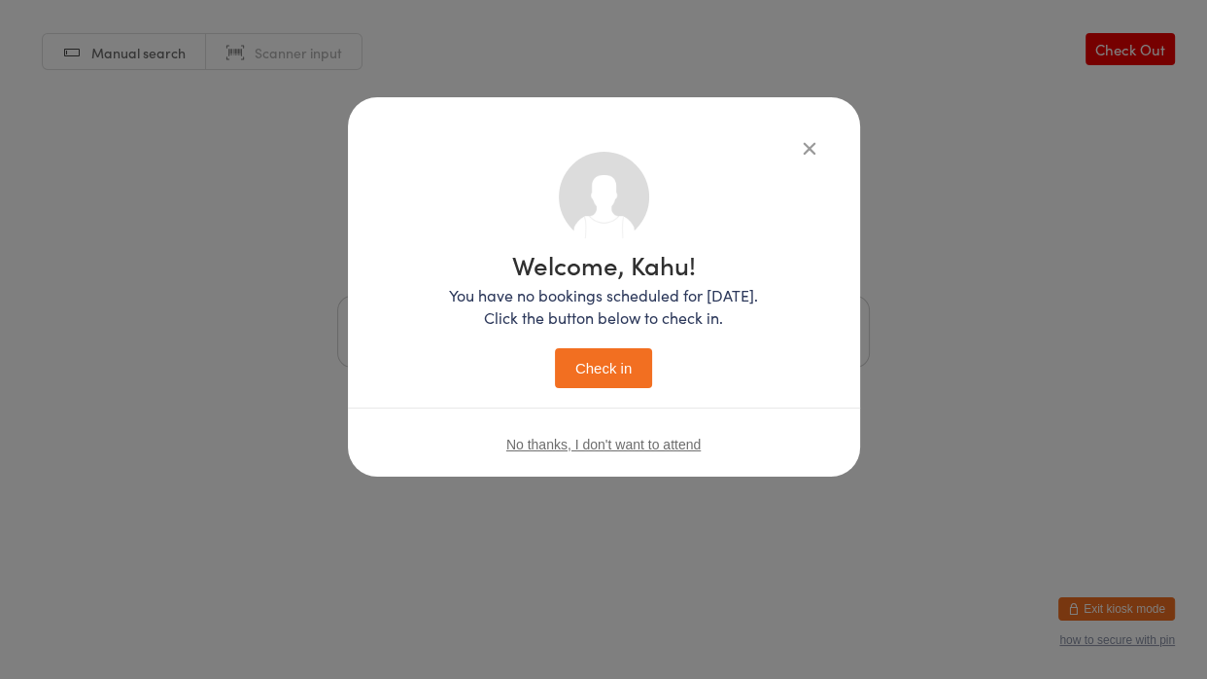
click at [622, 353] on button "Check in" at bounding box center [603, 368] width 97 height 40
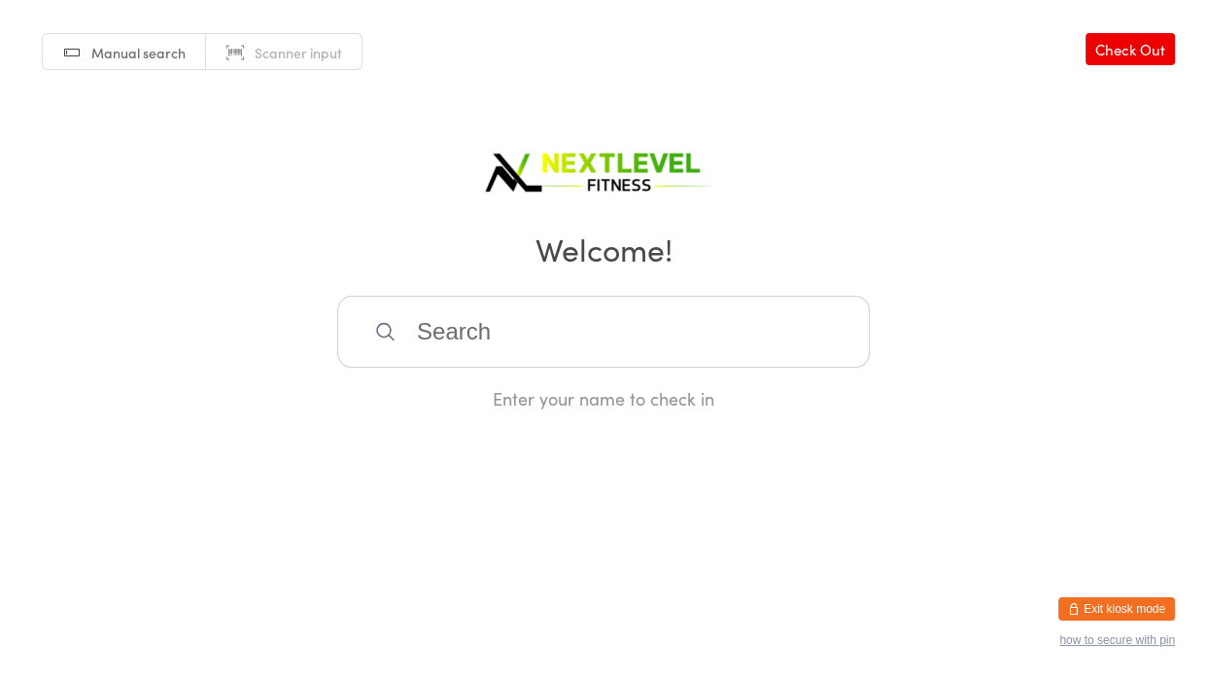
click at [610, 340] on input "search" at bounding box center [603, 332] width 533 height 72
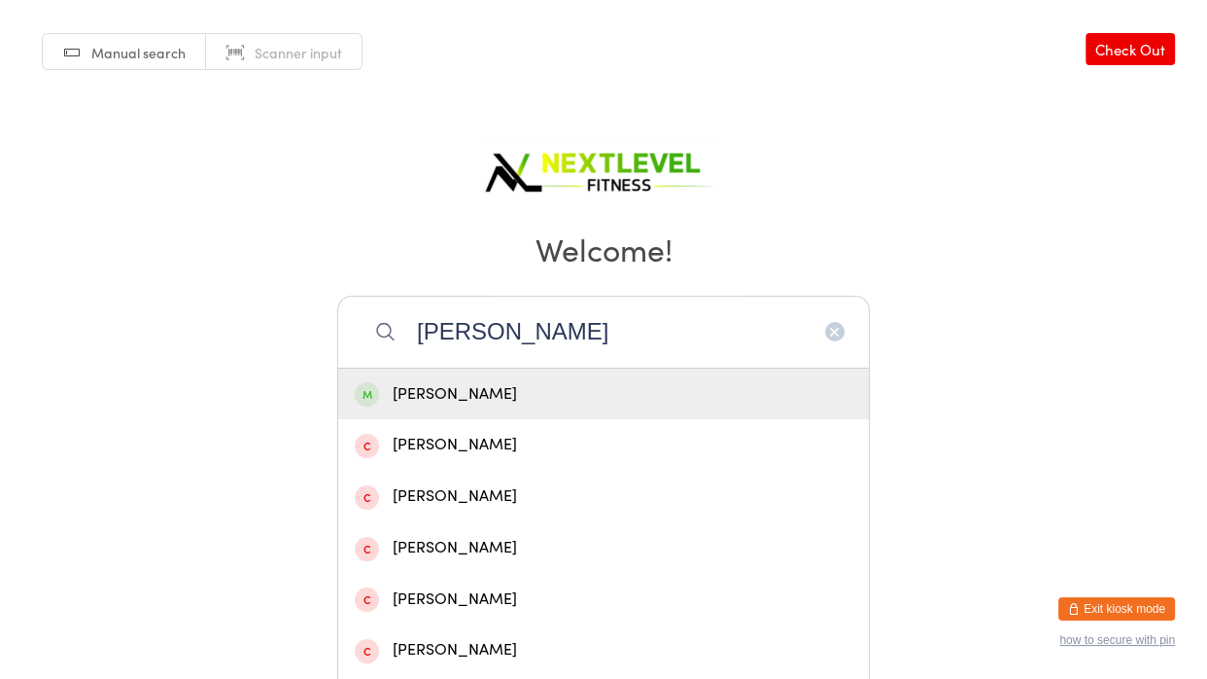
type input "pearl ho"
click at [531, 393] on div "Pearl Howlett-Lee" at bounding box center [604, 394] width 498 height 26
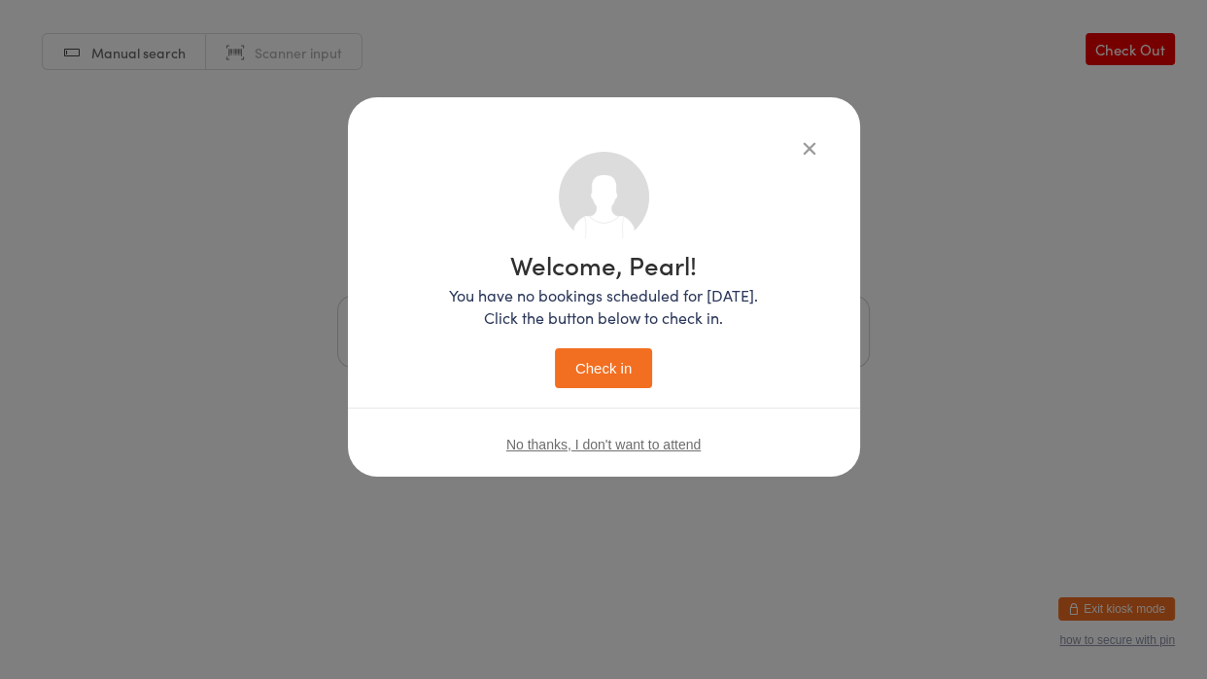
click at [592, 351] on button "Check in" at bounding box center [603, 368] width 97 height 40
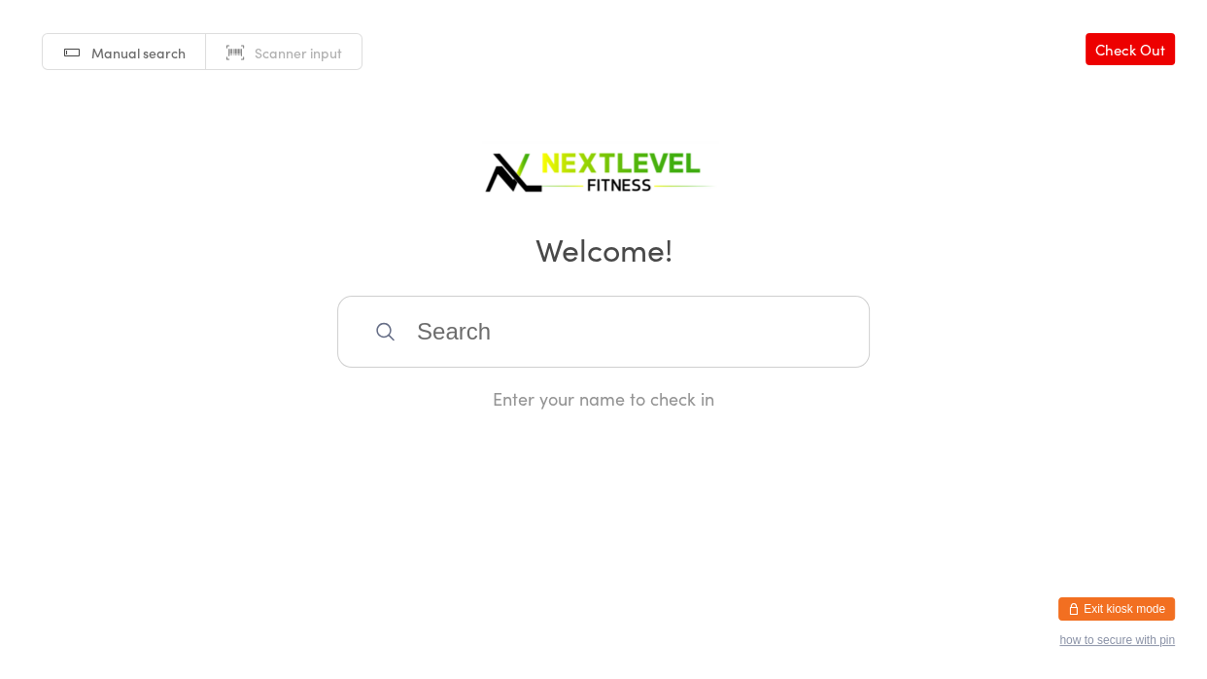
click at [531, 338] on input "search" at bounding box center [603, 332] width 533 height 72
type input "andrew liao"
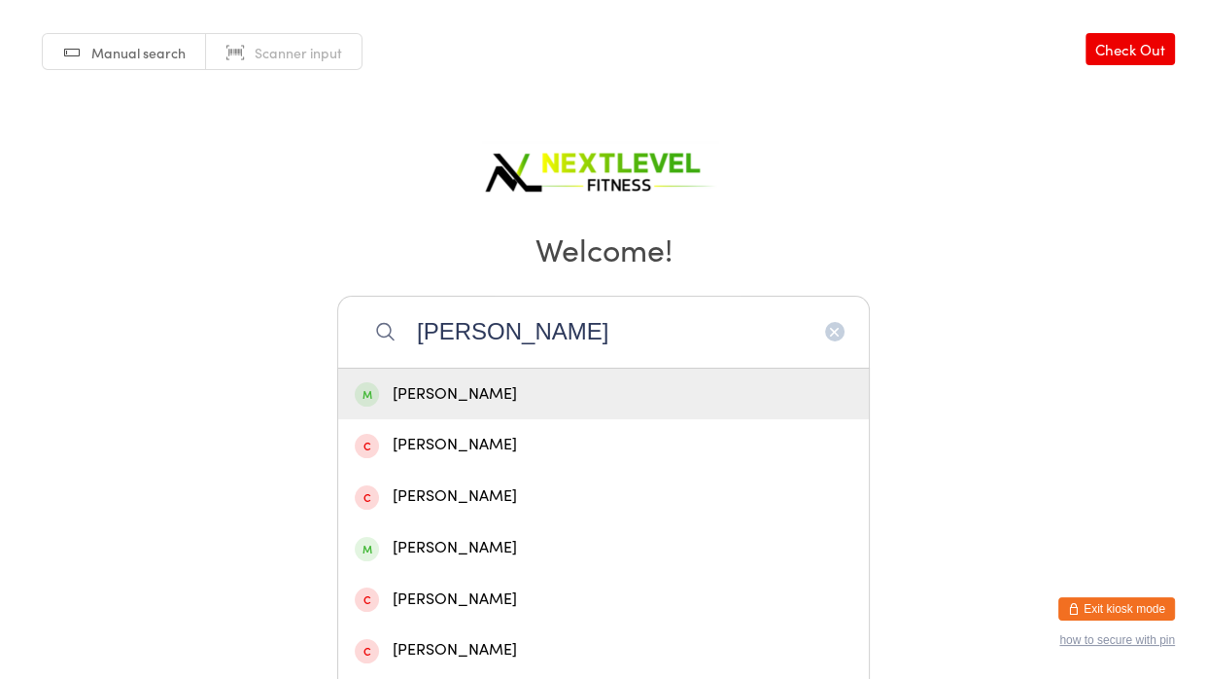
click at [496, 382] on div "Andrew Liao" at bounding box center [604, 394] width 498 height 26
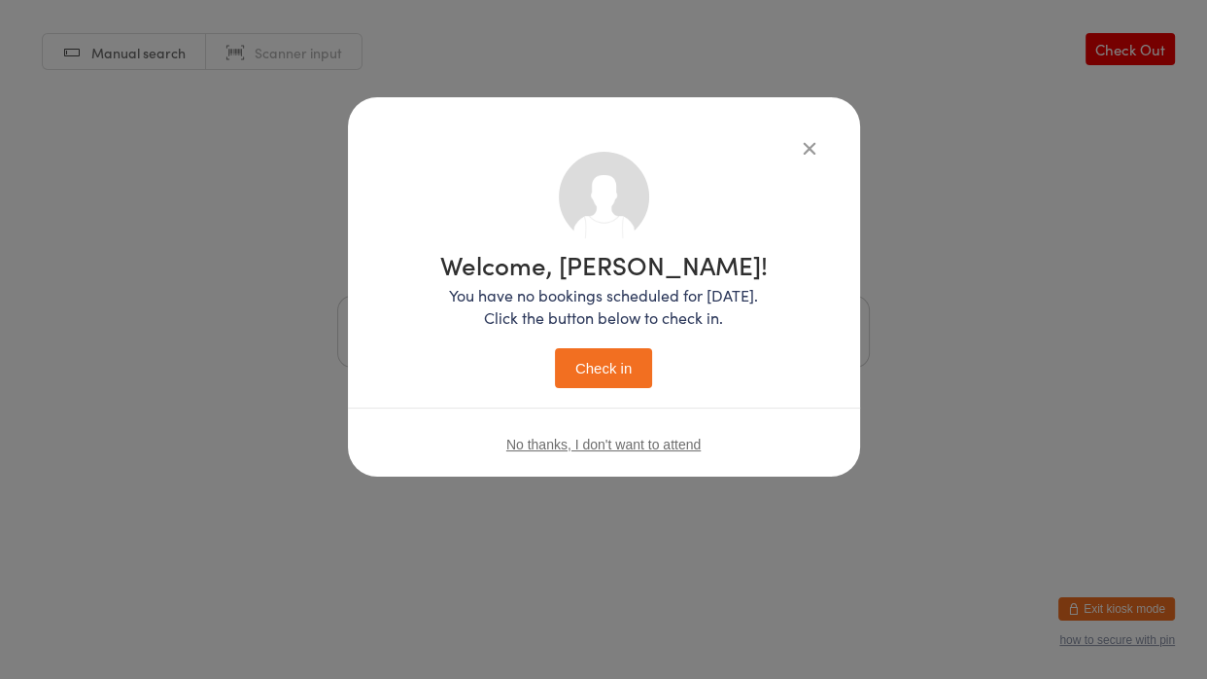
click at [596, 370] on button "Check in" at bounding box center [603, 368] width 97 height 40
